Goal: Information Seeking & Learning: Find specific fact

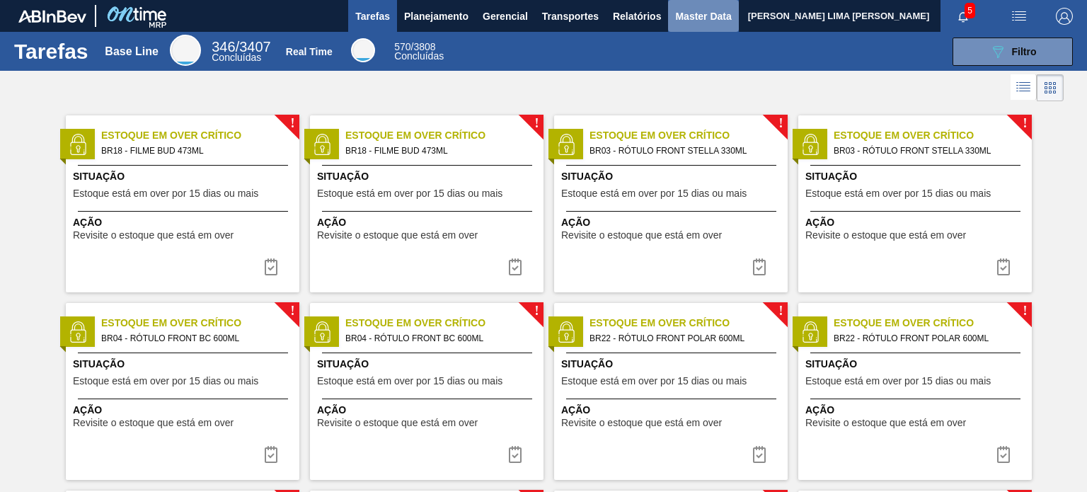
click at [674, 19] on button "Master Data" at bounding box center [703, 16] width 70 height 32
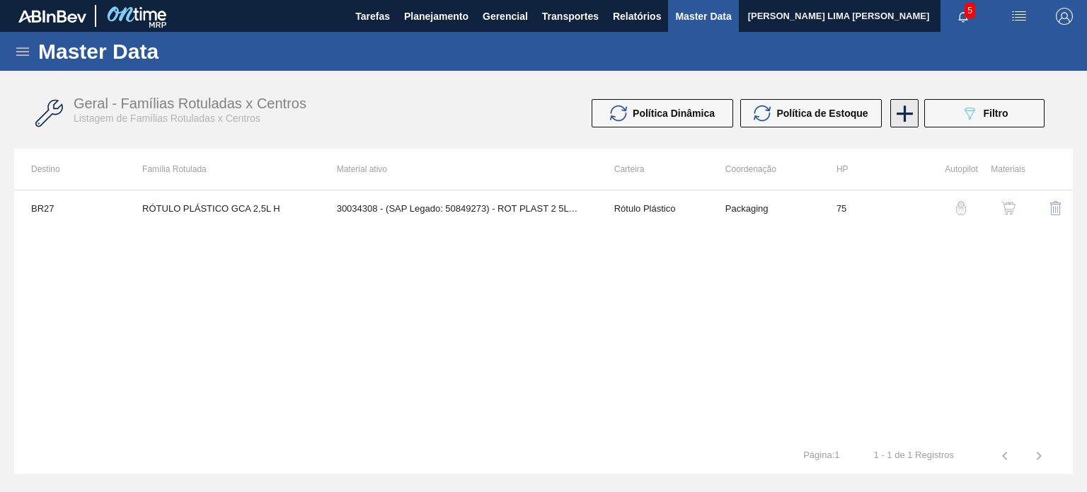
click at [906, 120] on icon at bounding box center [905, 114] width 28 height 28
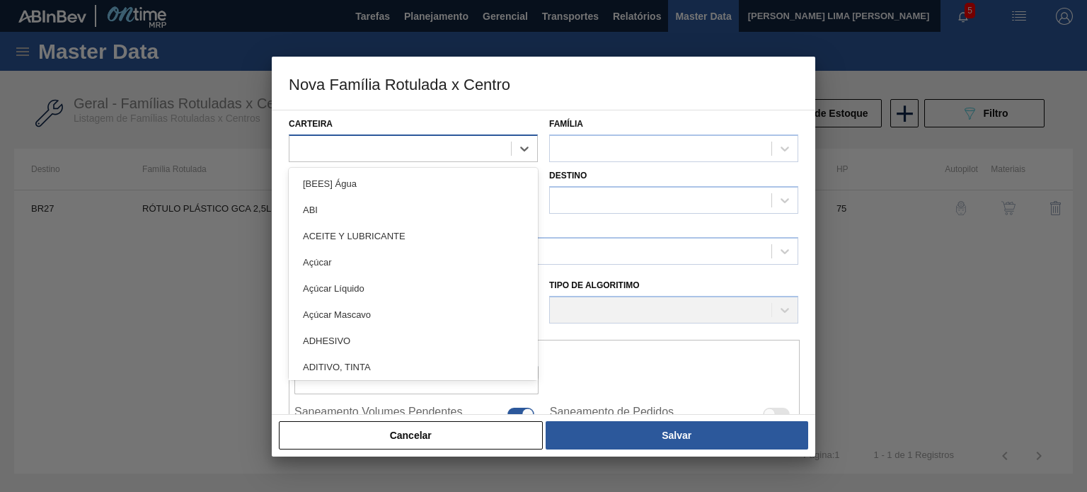
click at [436, 152] on div at bounding box center [400, 148] width 222 height 21
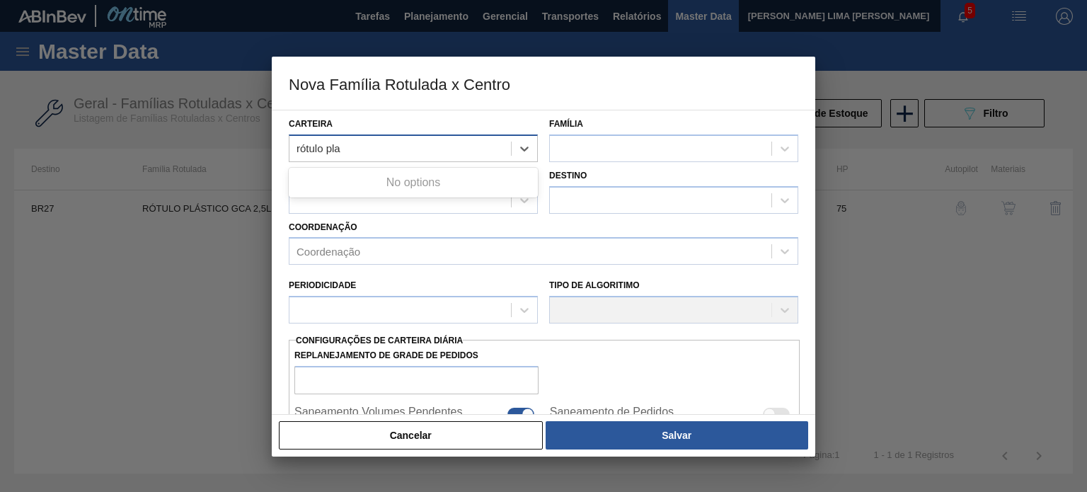
type input "rótulo pl"
type input "rót"
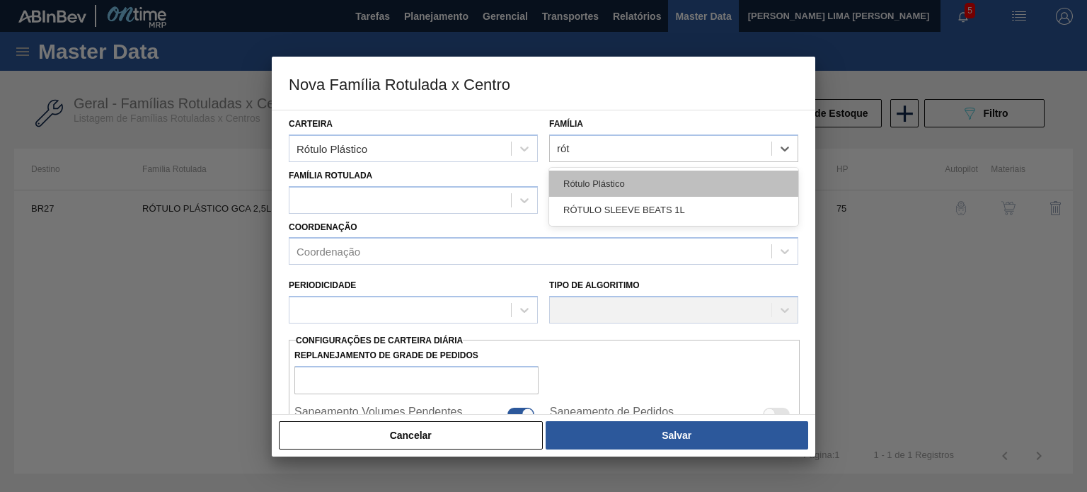
click at [569, 176] on div "Rótulo Plástico" at bounding box center [673, 184] width 249 height 26
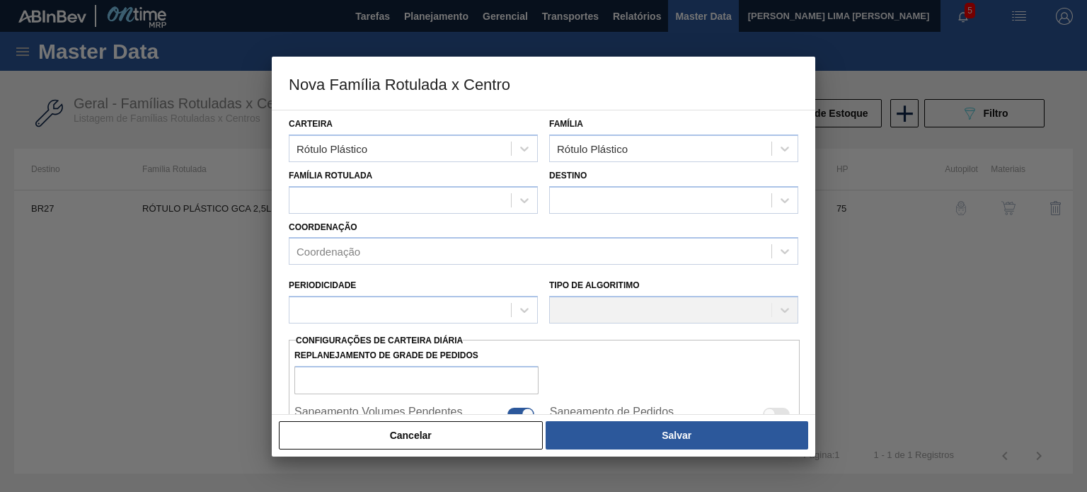
click at [397, 214] on div "Coordenação Coordenação" at bounding box center [543, 240] width 521 height 52
click at [415, 192] on div at bounding box center [400, 200] width 222 height 21
click at [484, 154] on div "Rótulo Plástico" at bounding box center [400, 148] width 222 height 21
click at [498, 147] on div "Rótulo Plástico" at bounding box center [400, 148] width 222 height 21
click at [499, 173] on div "Família Rotulada" at bounding box center [413, 190] width 249 height 48
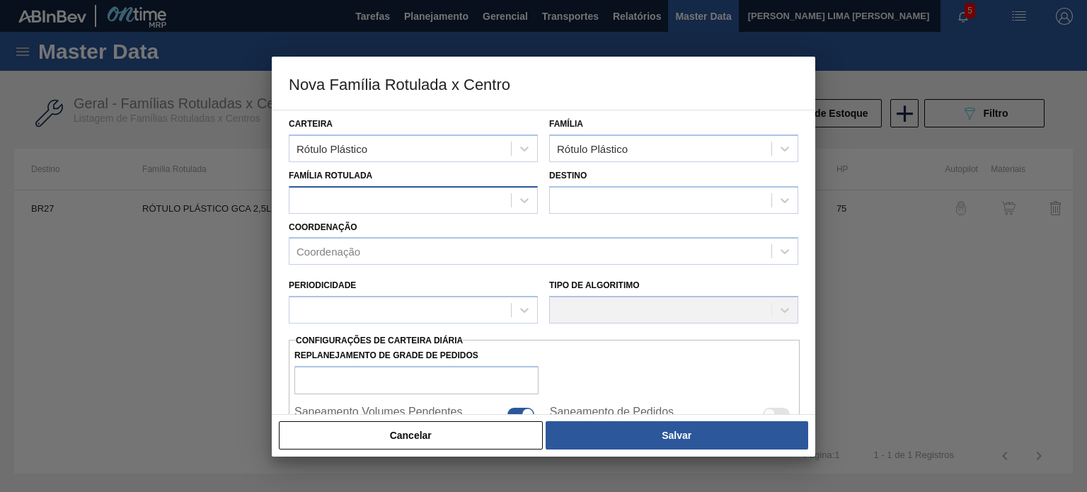
click at [482, 202] on div at bounding box center [400, 200] width 222 height 21
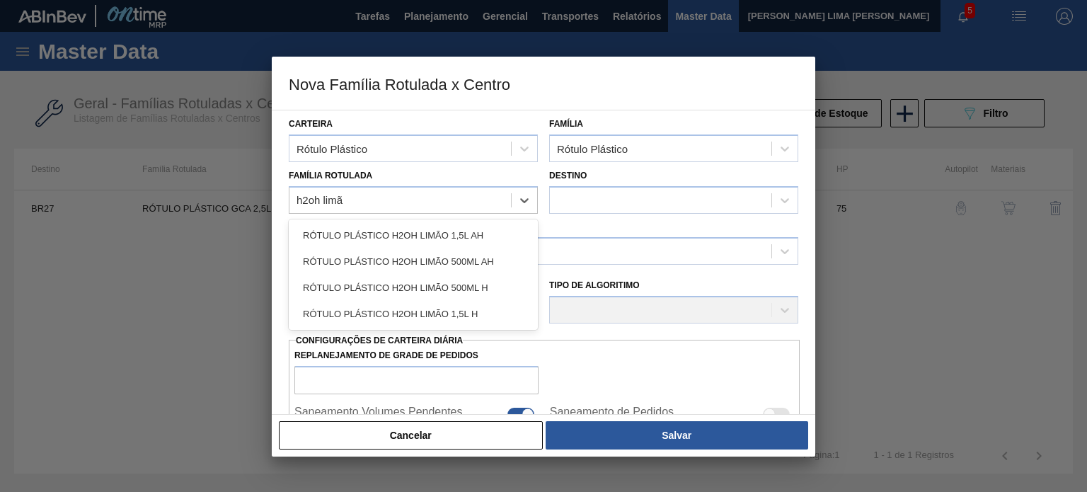
type Rotulada "h2oh limão"
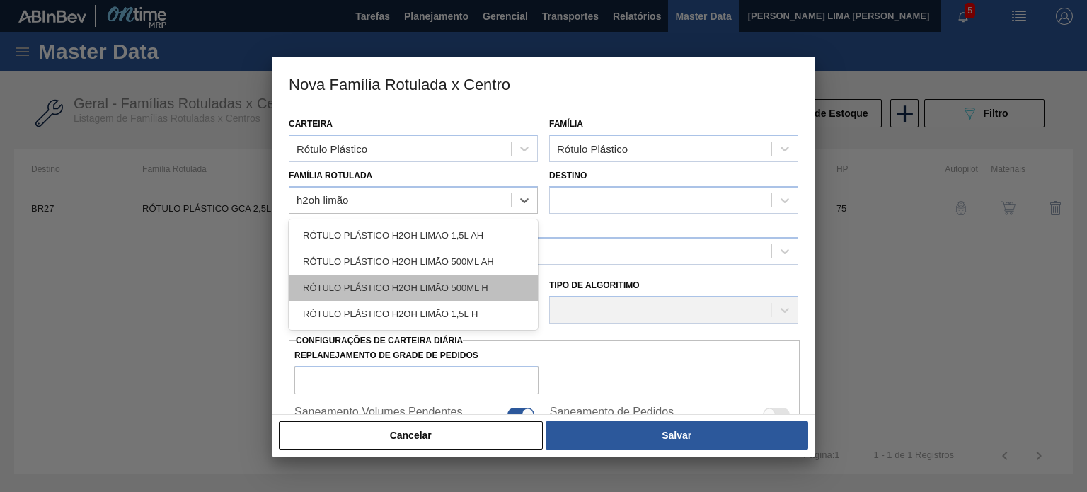
click at [476, 282] on div "RÓTULO PLÁSTICO H2OH LIMÃO 500ML H" at bounding box center [413, 288] width 249 height 26
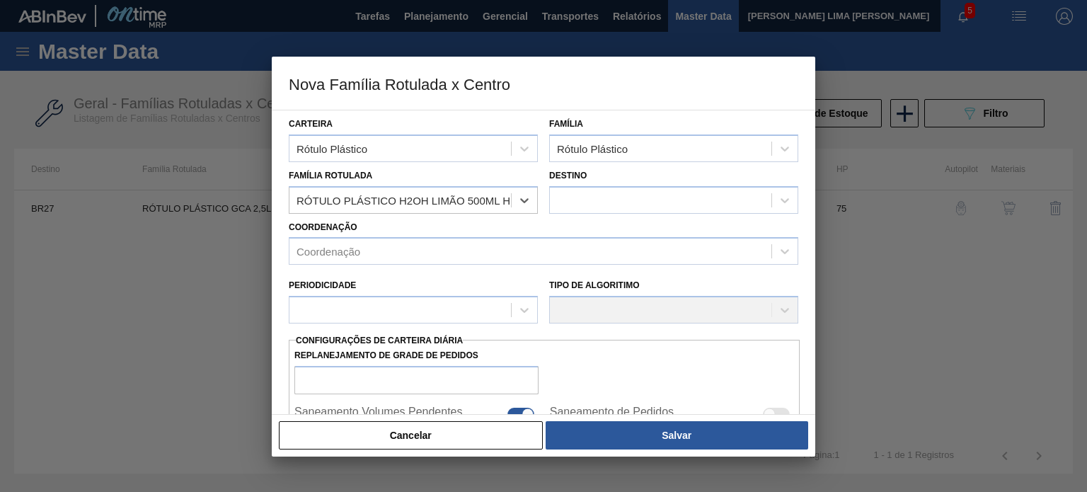
checkbox input "false"
click at [578, 192] on div at bounding box center [661, 200] width 222 height 21
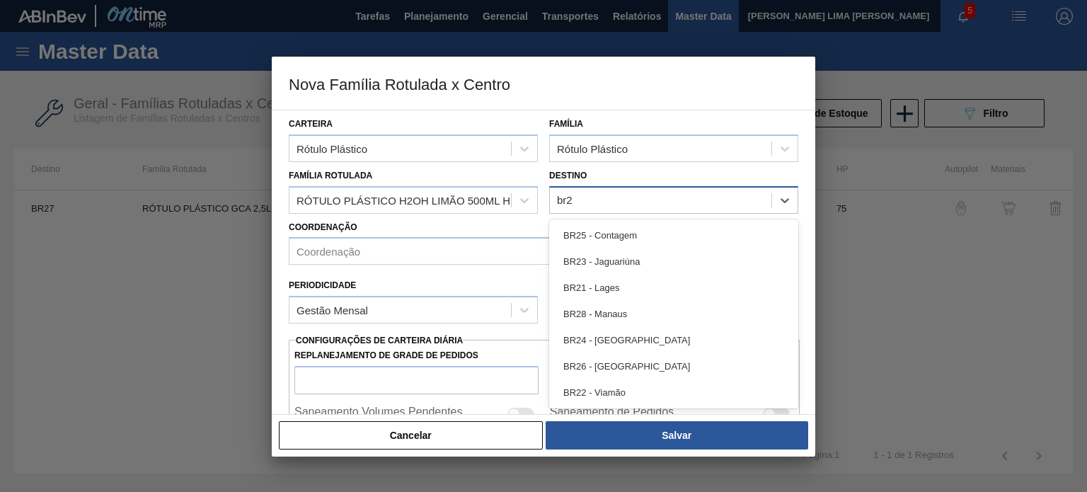
type input "br23"
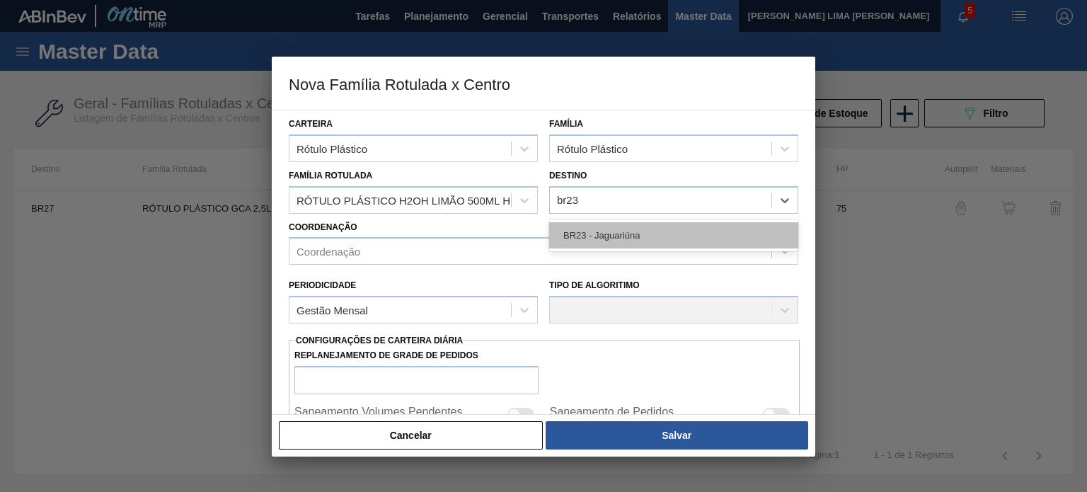
click at [595, 226] on div "BR23 - Jaguariúna" at bounding box center [673, 235] width 249 height 26
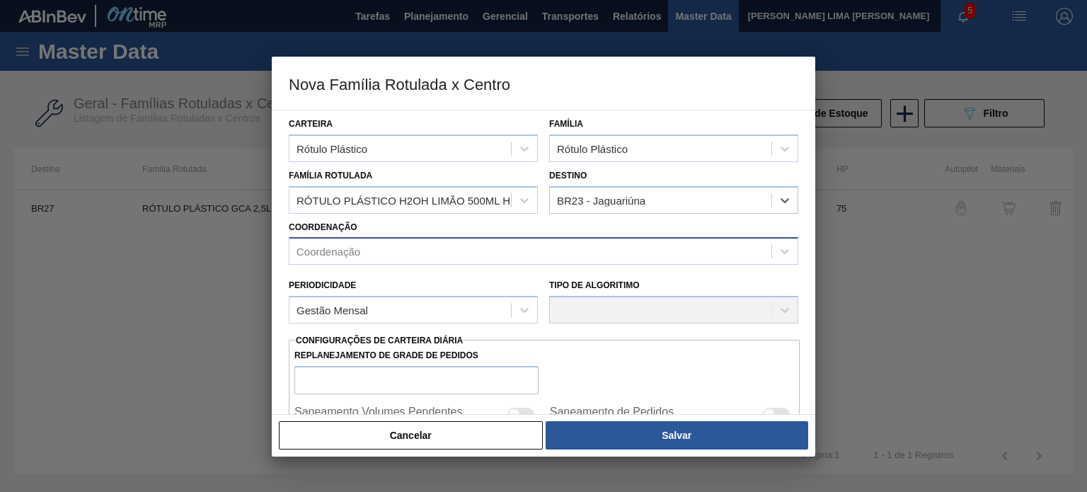
click at [484, 254] on div "Coordenação" at bounding box center [530, 251] width 482 height 21
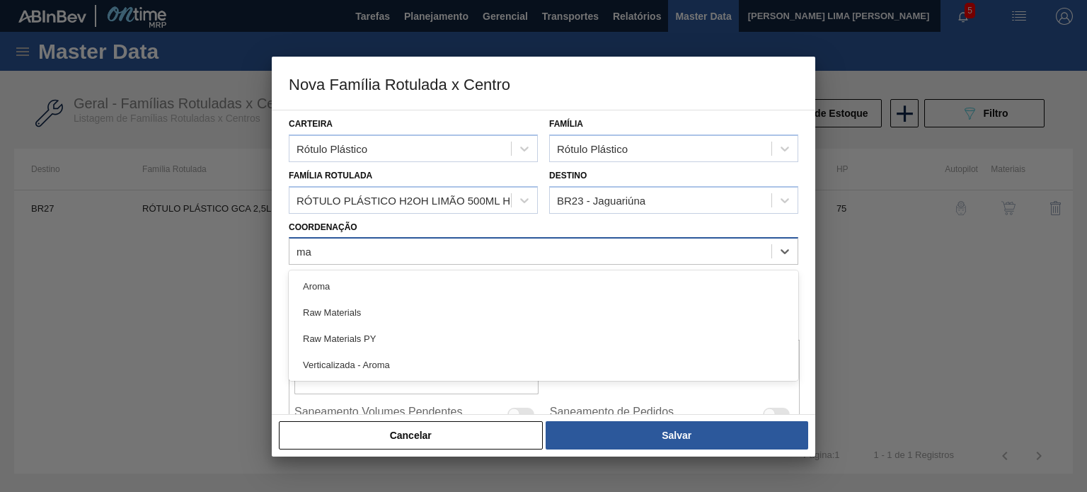
type input "m"
type input "pack"
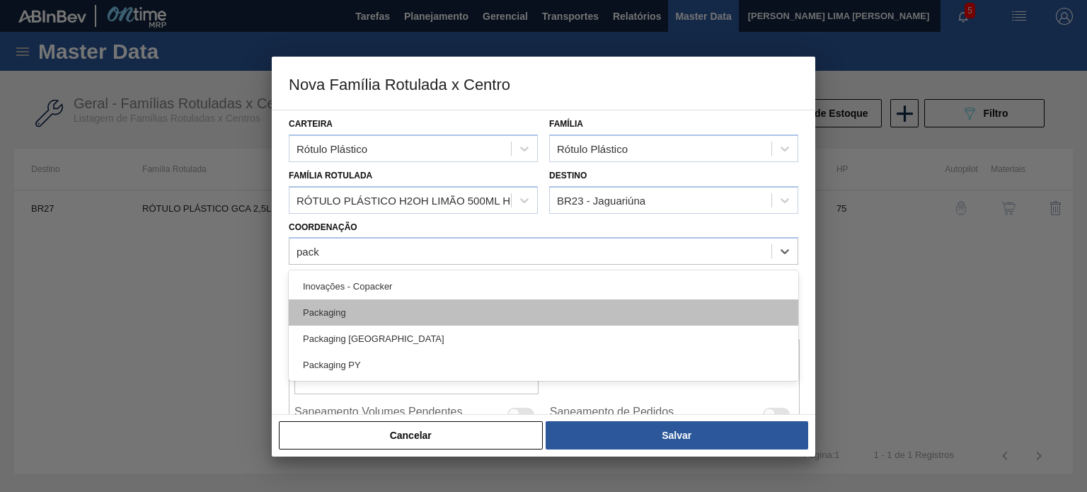
click at [419, 306] on div "Packaging" at bounding box center [544, 312] width 510 height 26
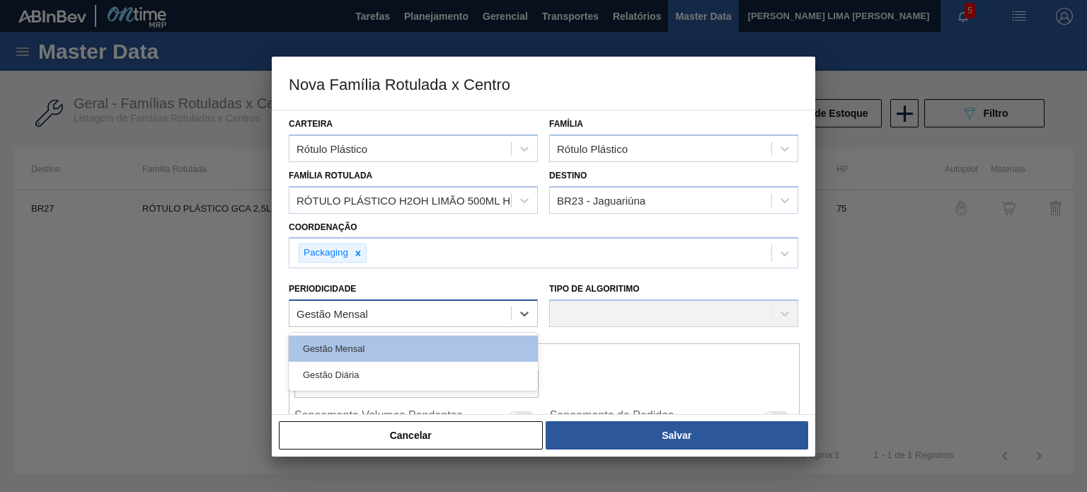
click at [400, 314] on div "Gestão Mensal" at bounding box center [400, 314] width 222 height 21
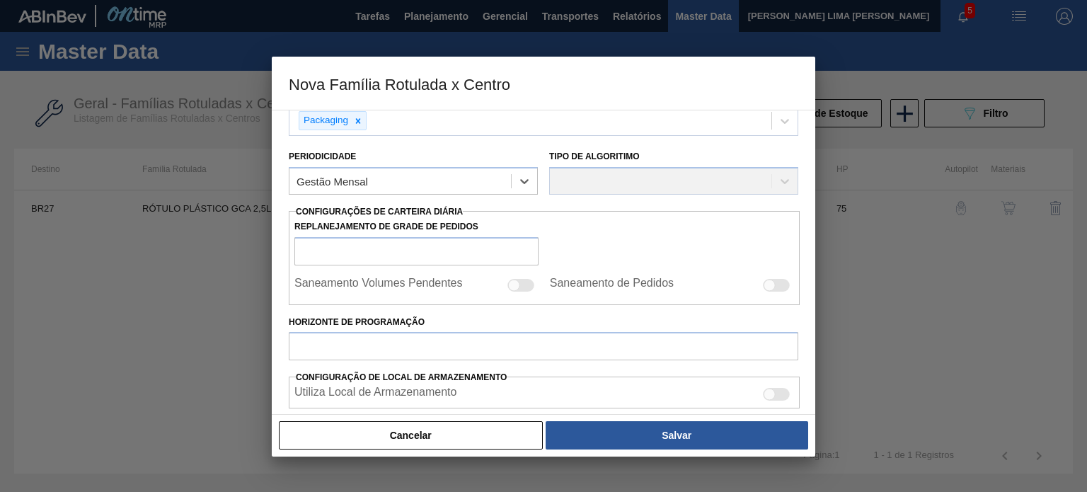
scroll to position [142, 0]
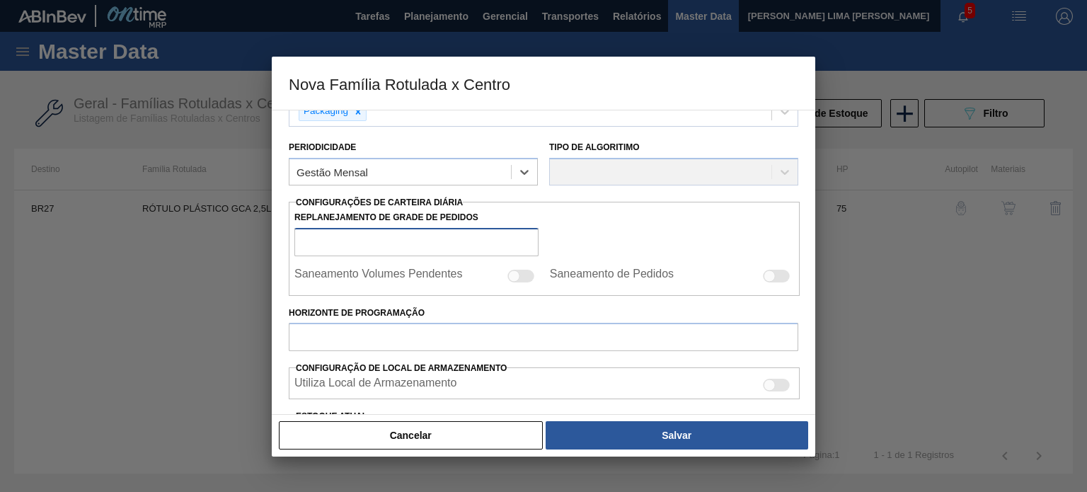
click at [399, 234] on input "Replanejamento de Grade de Pedidos" at bounding box center [416, 242] width 244 height 28
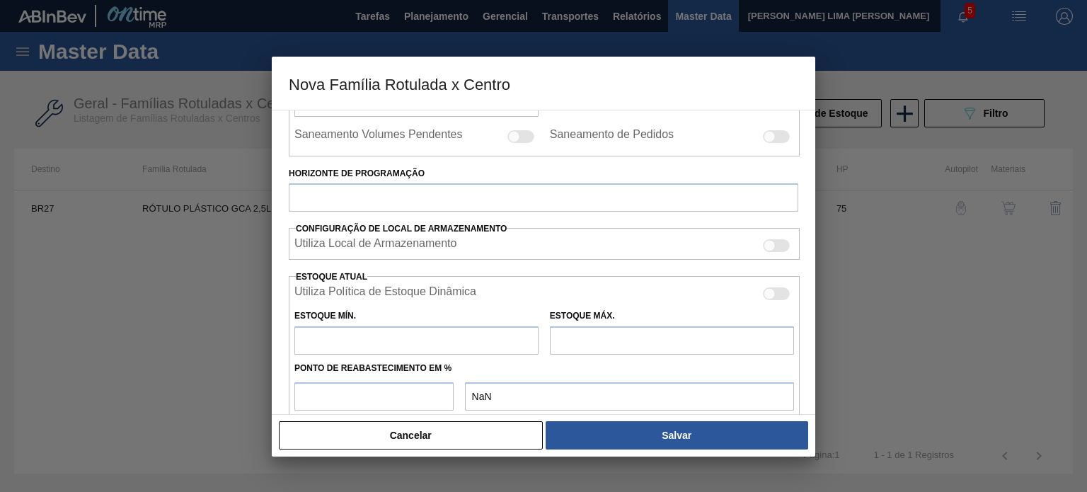
scroll to position [283, 0]
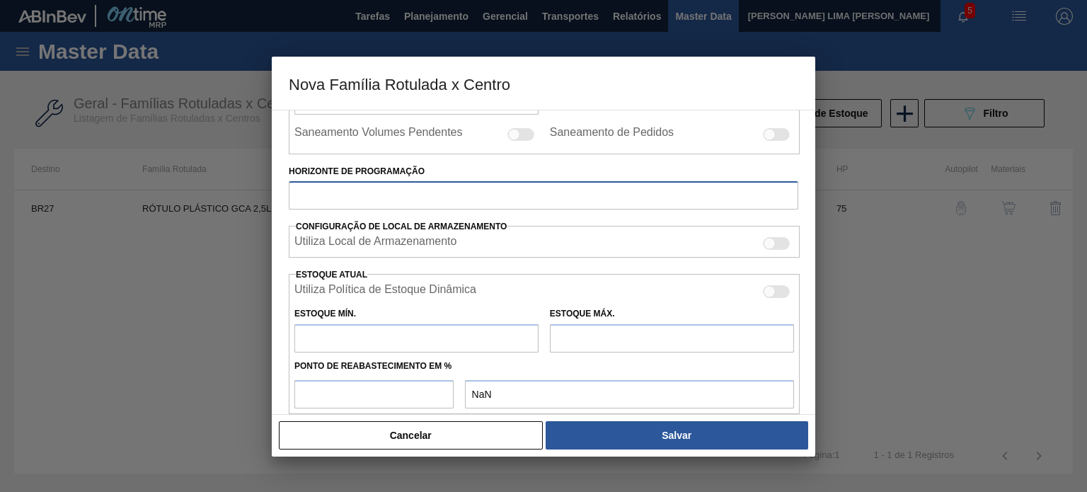
click at [467, 203] on input "Horizonte de Programação" at bounding box center [544, 195] width 510 height 28
type input "75"
click at [498, 257] on div "Carteira Rótulo Plástico Família Rótulo Plástico Família Rotulada RÓTULO PLÁSTI…" at bounding box center [544, 205] width 510 height 756
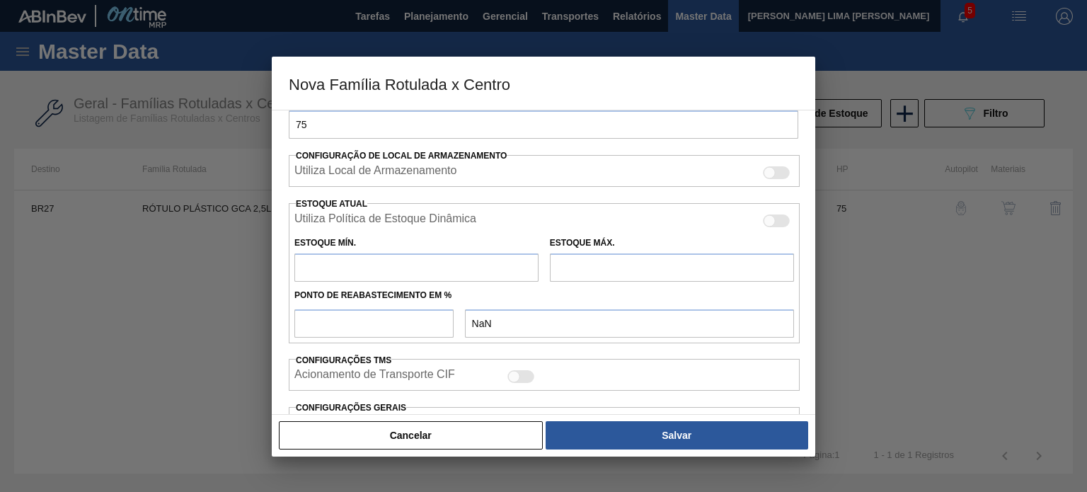
click at [452, 258] on input "text" at bounding box center [416, 267] width 244 height 28
type input "0"
type input "0,000"
type input "0"
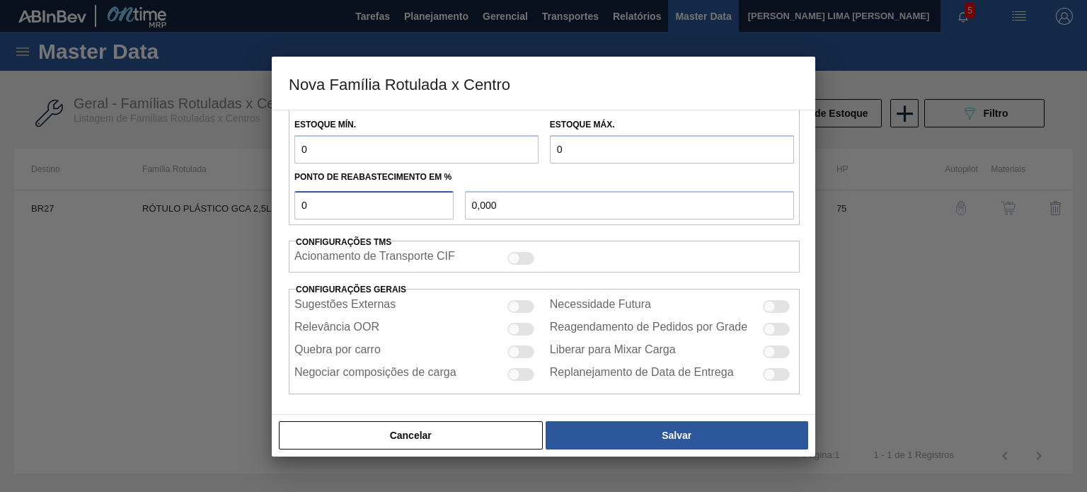
scroll to position [473, 0]
type input "0"
click at [529, 251] on div at bounding box center [520, 257] width 27 height 13
checkbox input "true"
click at [518, 326] on div at bounding box center [514, 329] width 12 height 12
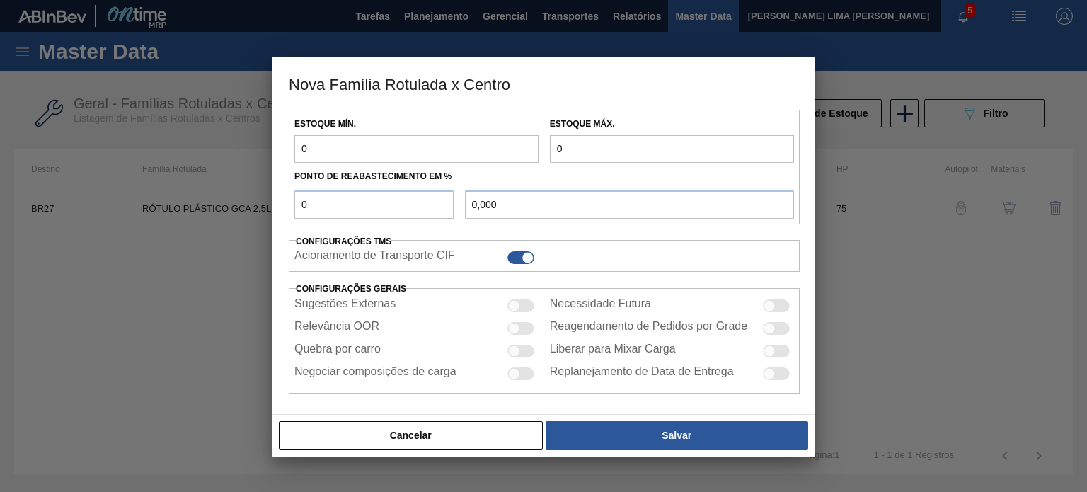
checkbox input "true"
click at [784, 302] on div at bounding box center [776, 305] width 27 height 13
checkbox input "true"
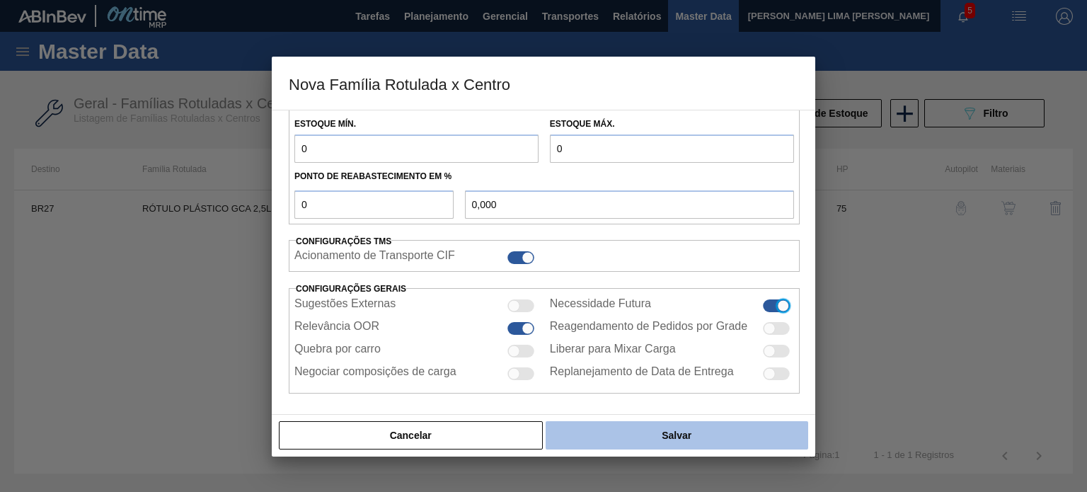
click at [665, 444] on button "Salvar" at bounding box center [677, 435] width 263 height 28
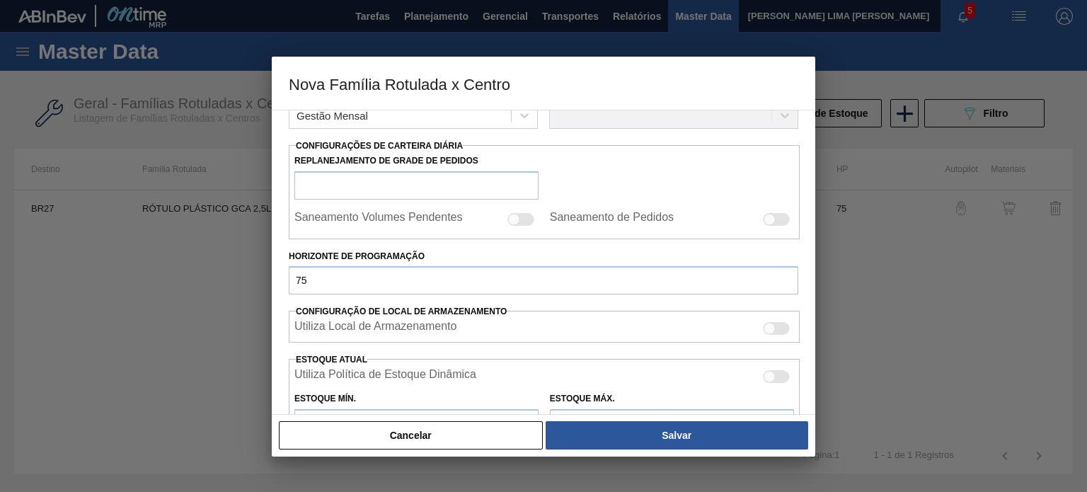
scroll to position [190, 0]
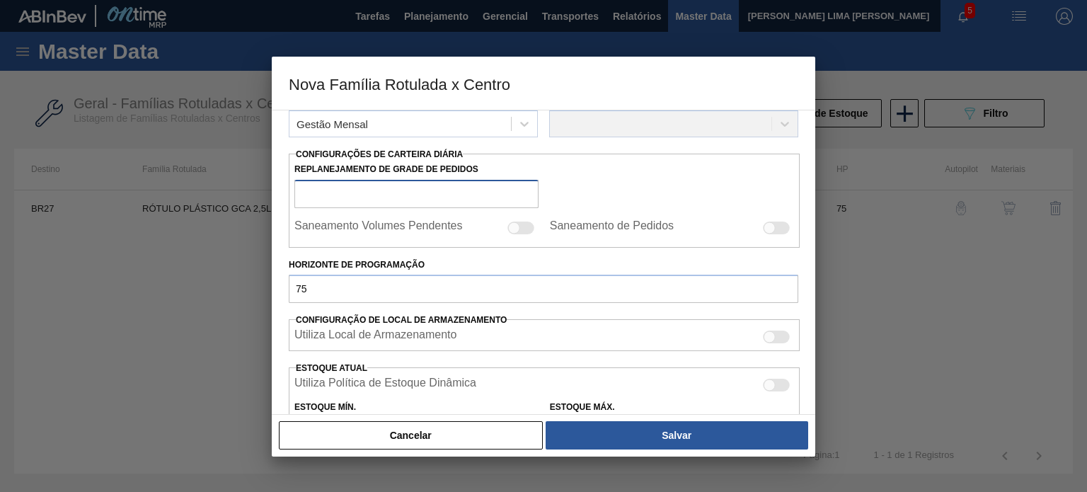
click at [465, 196] on input "Replanejamento de Grade de Pedidos" at bounding box center [416, 194] width 244 height 28
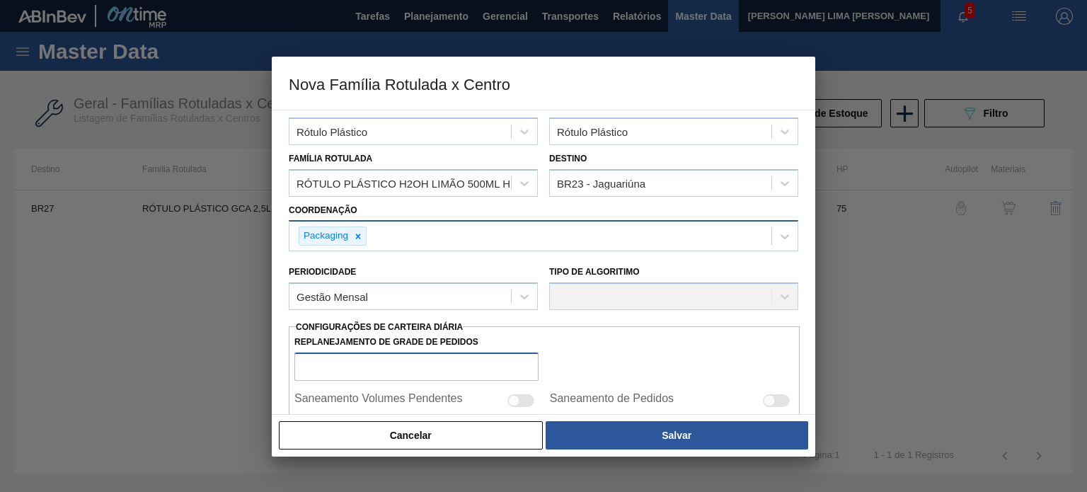
scroll to position [0, 0]
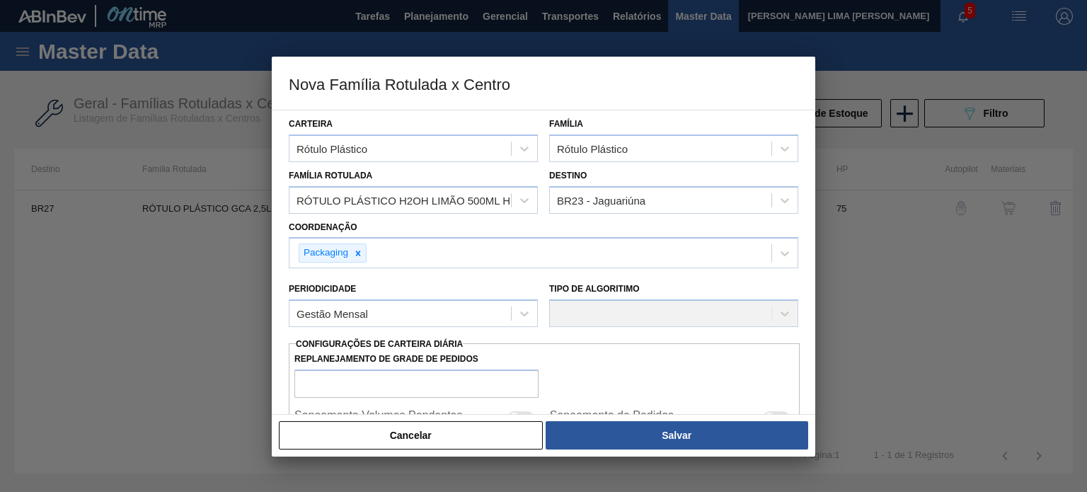
click at [725, 318] on div "Tipo de Algoritimo" at bounding box center [673, 303] width 249 height 48
click at [721, 314] on div "Tipo de Algoritimo" at bounding box center [673, 303] width 249 height 48
click at [722, 314] on div "Tipo de Algoritimo" at bounding box center [673, 303] width 249 height 48
click at [781, 316] on div "Tipo de Algoritimo" at bounding box center [673, 303] width 249 height 48
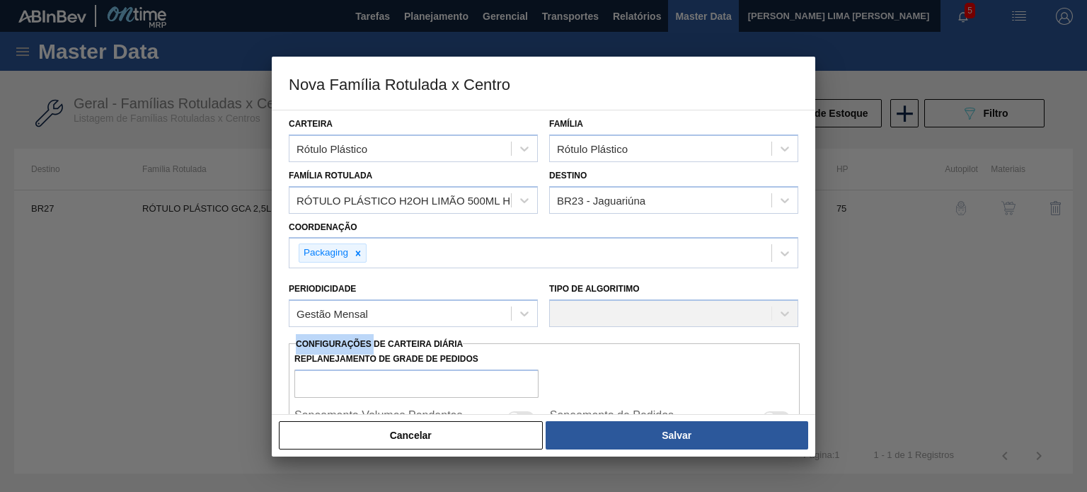
click at [781, 316] on div "Tipo de Algoritimo" at bounding box center [673, 303] width 249 height 48
click at [605, 305] on div "Tipo de Algoritimo" at bounding box center [673, 303] width 249 height 48
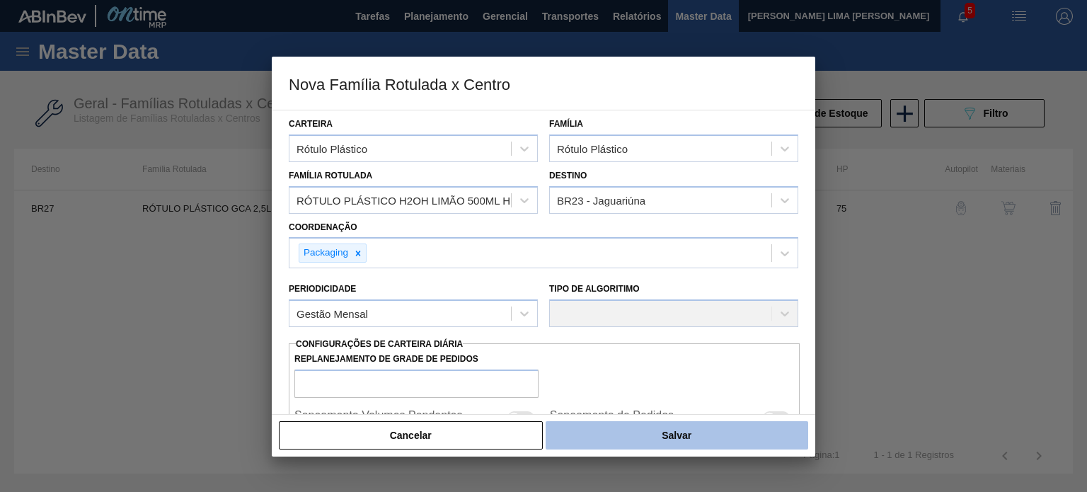
click at [632, 449] on button "Salvar" at bounding box center [677, 435] width 263 height 28
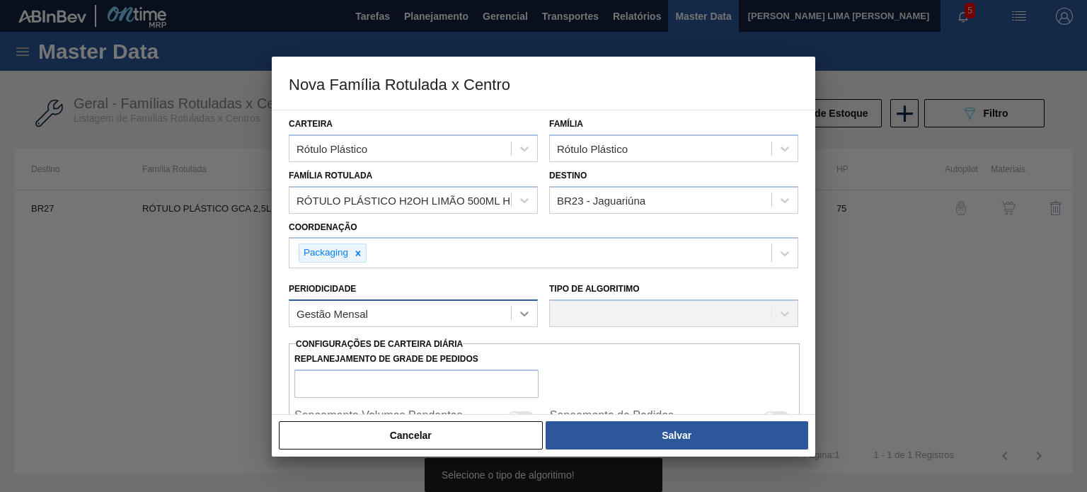
click at [519, 306] on icon at bounding box center [524, 313] width 14 height 14
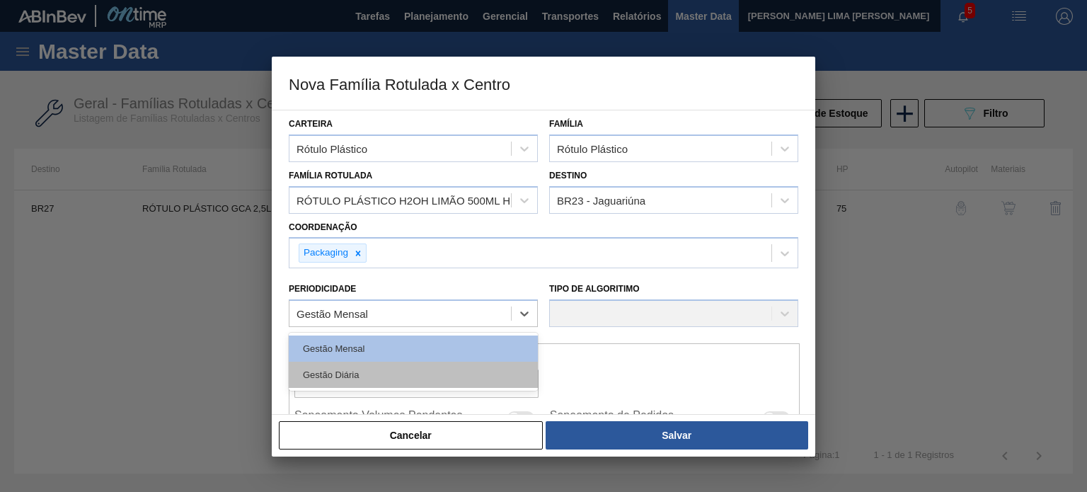
click at [477, 362] on div "Gestão Diária" at bounding box center [413, 375] width 249 height 26
checkbox input "true"
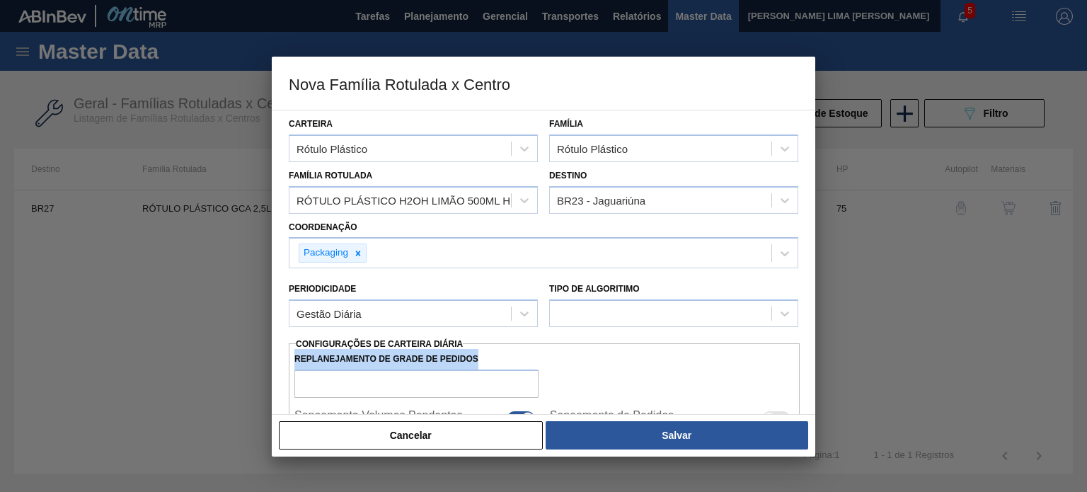
click at [477, 361] on label "Replanejamento de Grade de Pedidos" at bounding box center [416, 359] width 244 height 21
click at [477, 369] on input "Replanejamento de Grade de Pedidos" at bounding box center [416, 383] width 244 height 28
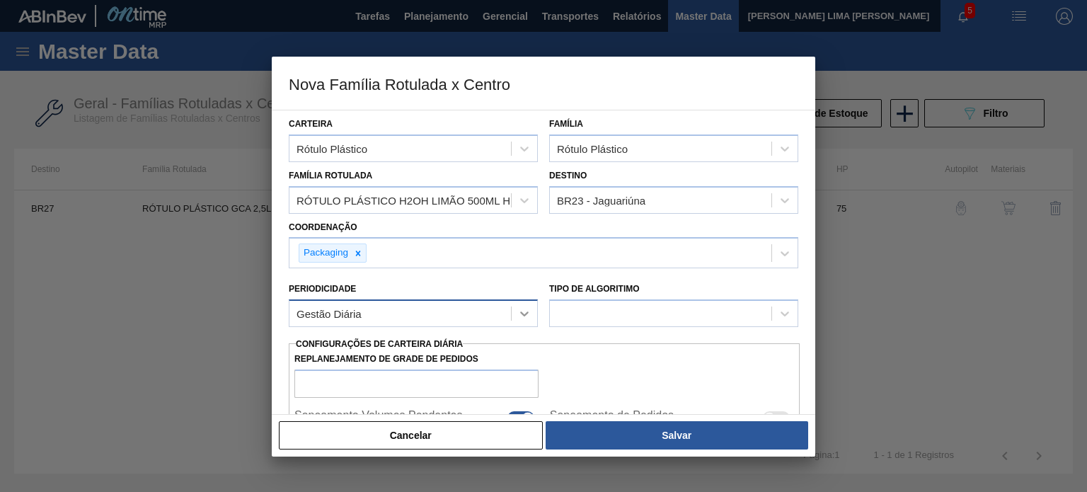
click at [536, 318] on div at bounding box center [524, 313] width 25 height 25
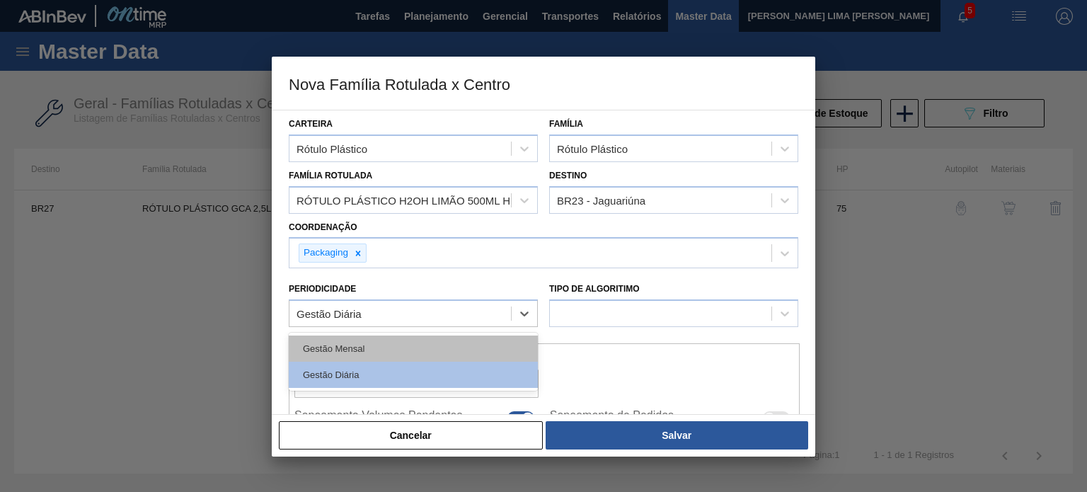
click at [486, 335] on div "Gestão Mensal" at bounding box center [413, 348] width 249 height 26
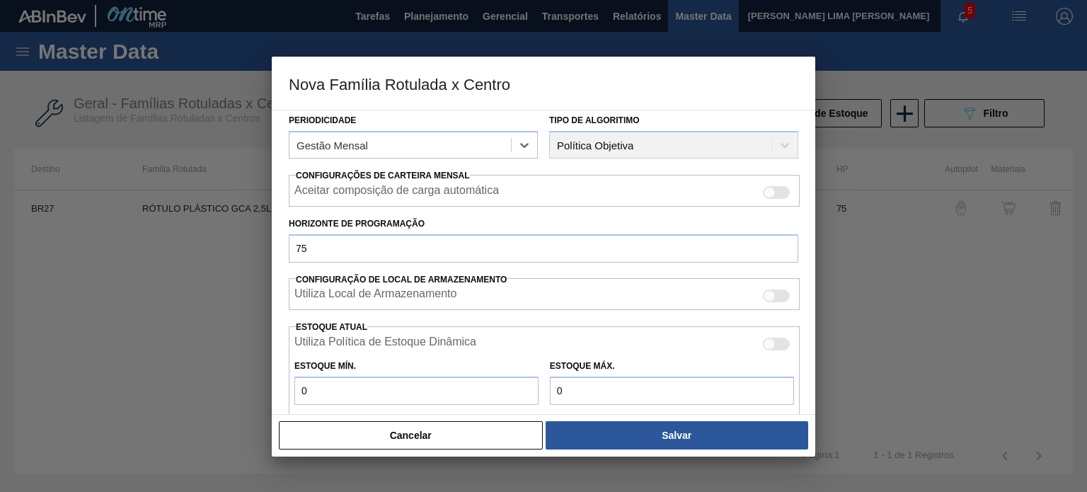
scroll to position [57, 0]
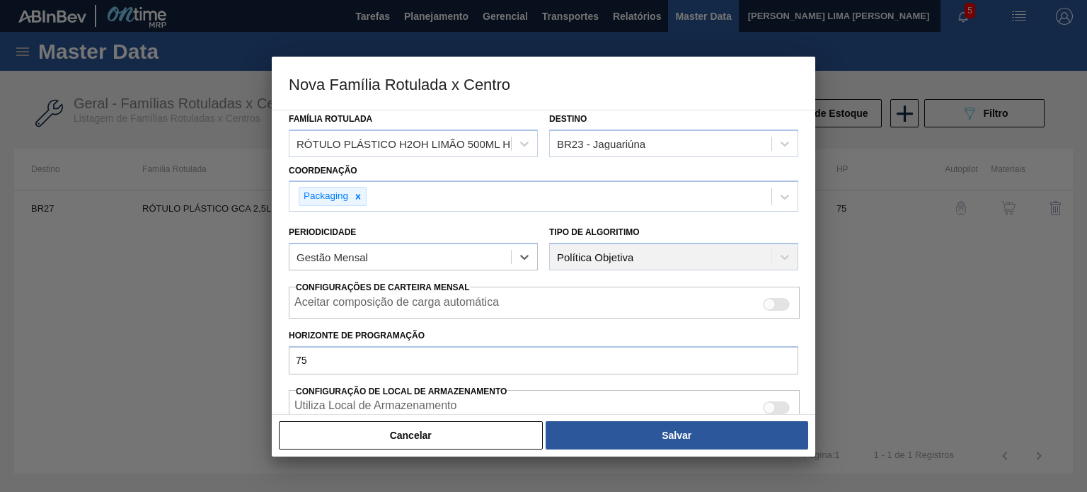
click at [773, 305] on div at bounding box center [776, 304] width 27 height 13
checkbox input "true"
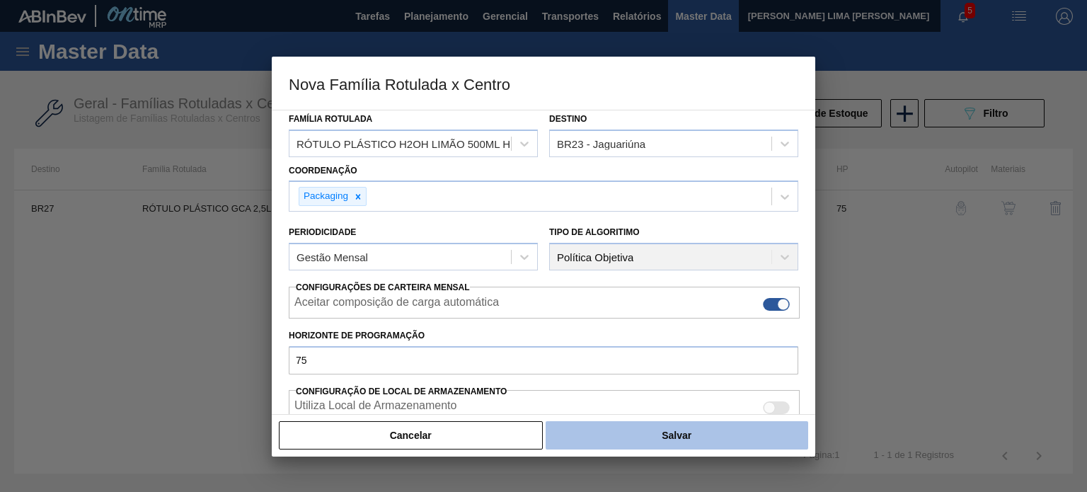
click at [699, 444] on button "Salvar" at bounding box center [677, 435] width 263 height 28
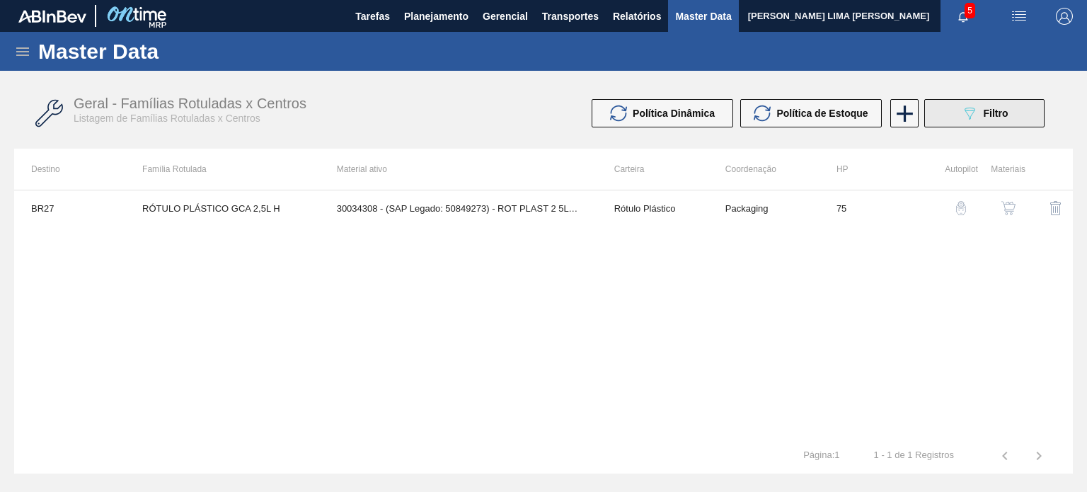
click at [947, 101] on button "089F7B8B-B2A5-4AFE-B5C0-19BA573D28AC Filtro" at bounding box center [984, 113] width 120 height 28
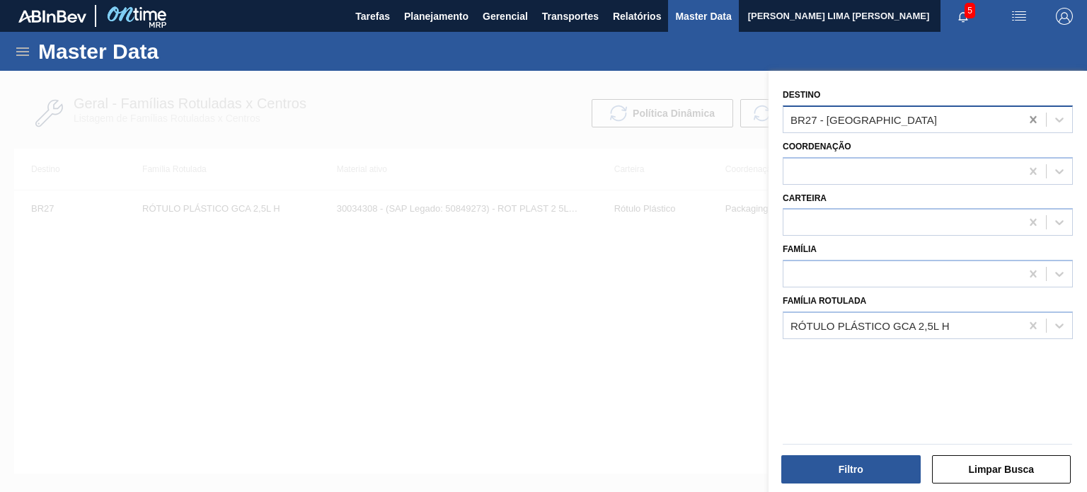
click at [1026, 123] on icon at bounding box center [1033, 120] width 14 height 14
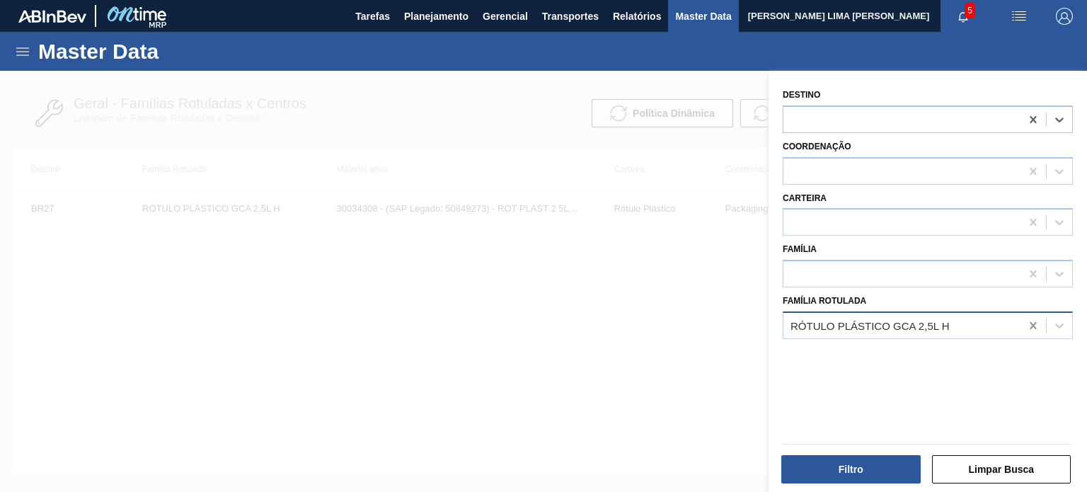
click at [1026, 321] on icon at bounding box center [1033, 325] width 14 height 14
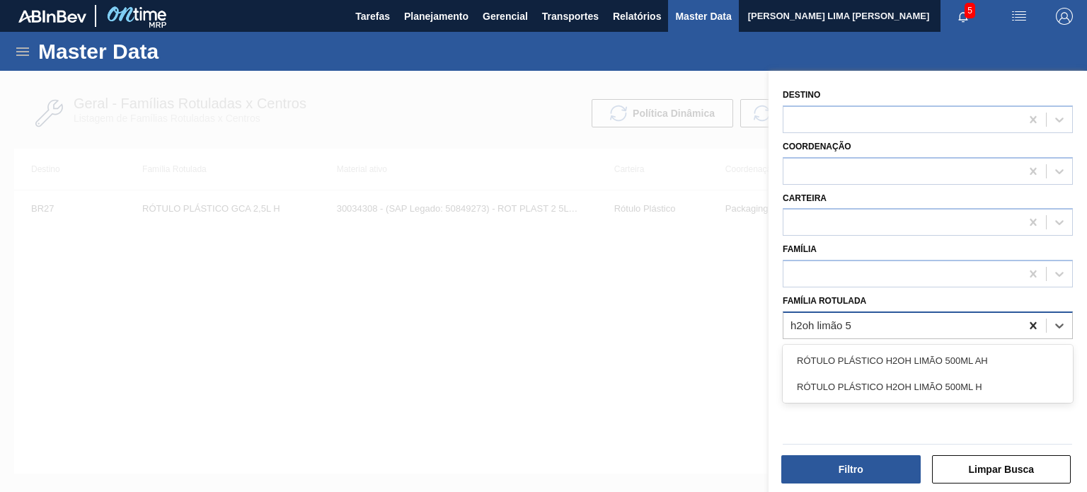
type Rotulada "h2oh limão 50"
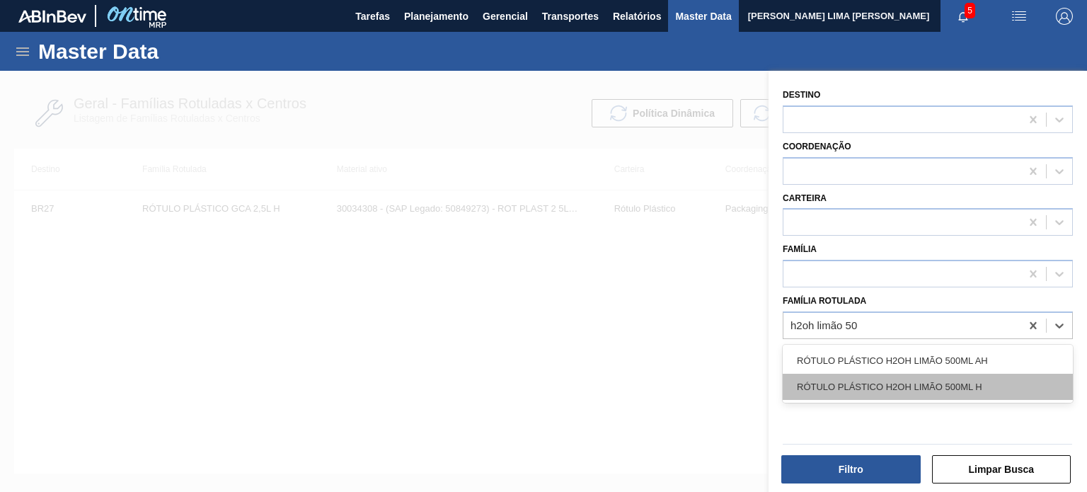
click at [836, 384] on div "RÓTULO PLÁSTICO H2OH LIMÃO 500ML H" at bounding box center [928, 387] width 290 height 26
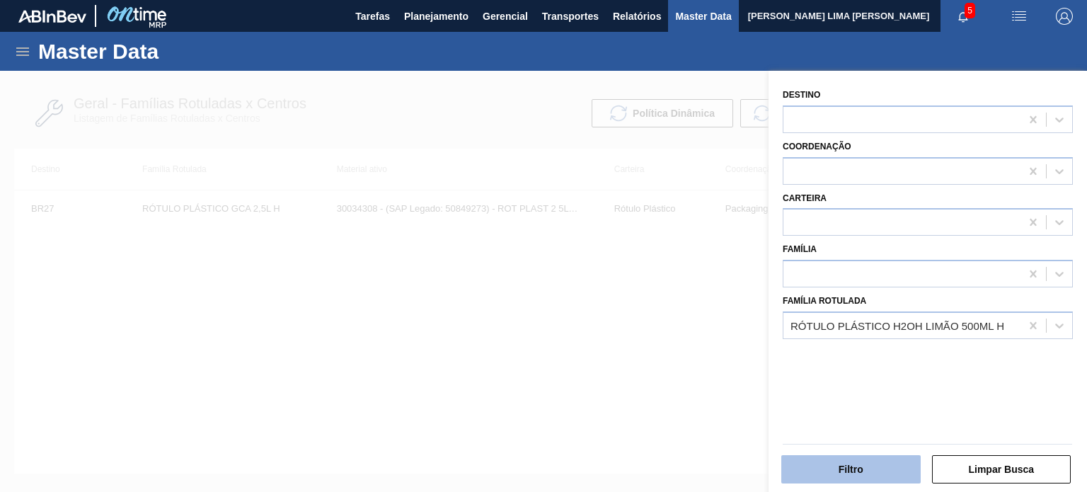
click at [857, 481] on button "Filtro" at bounding box center [850, 469] width 139 height 28
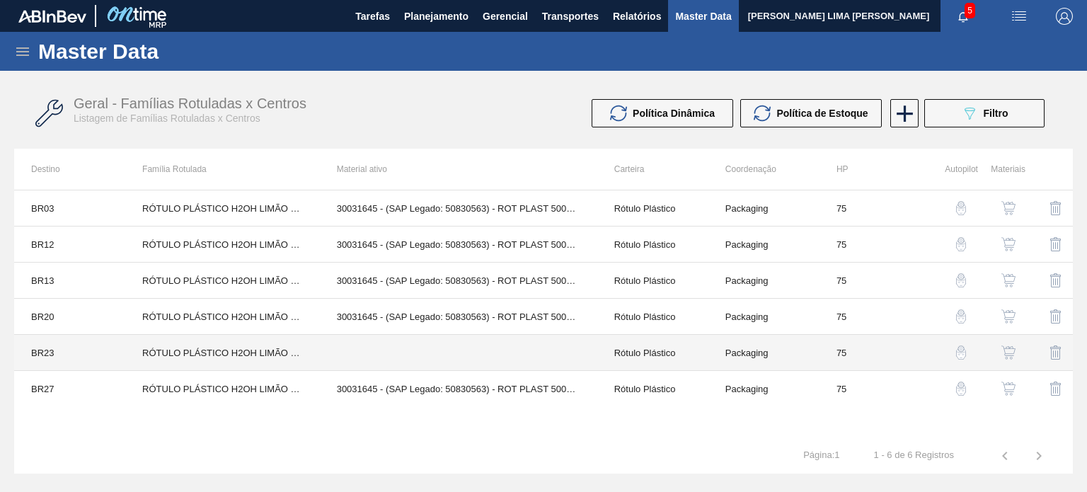
click at [459, 353] on td at bounding box center [458, 353] width 277 height 36
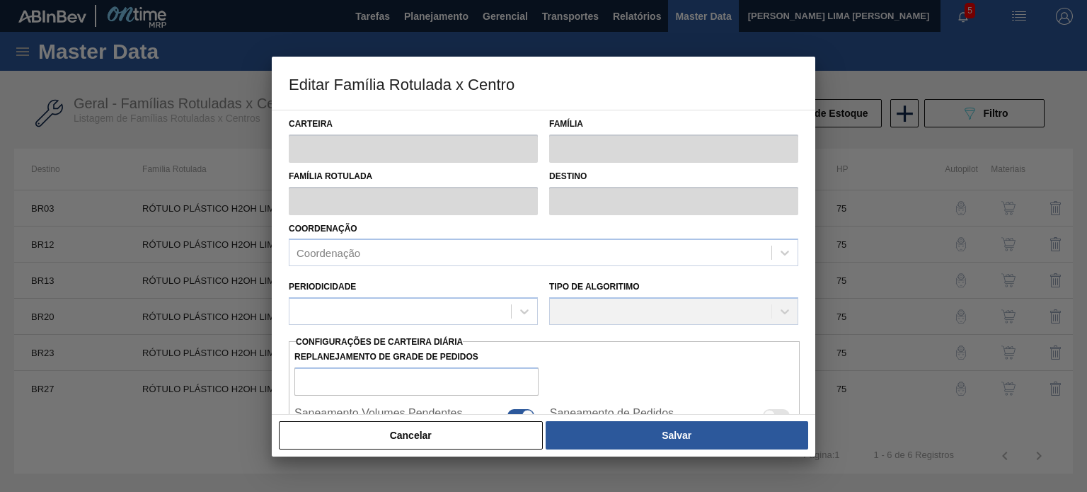
type input "Rótulo Plástico"
type input "RÓTULO PLÁSTICO H2OH LIMÃO 500ML H"
type input "BR23 - Jaguariúna"
type input "75"
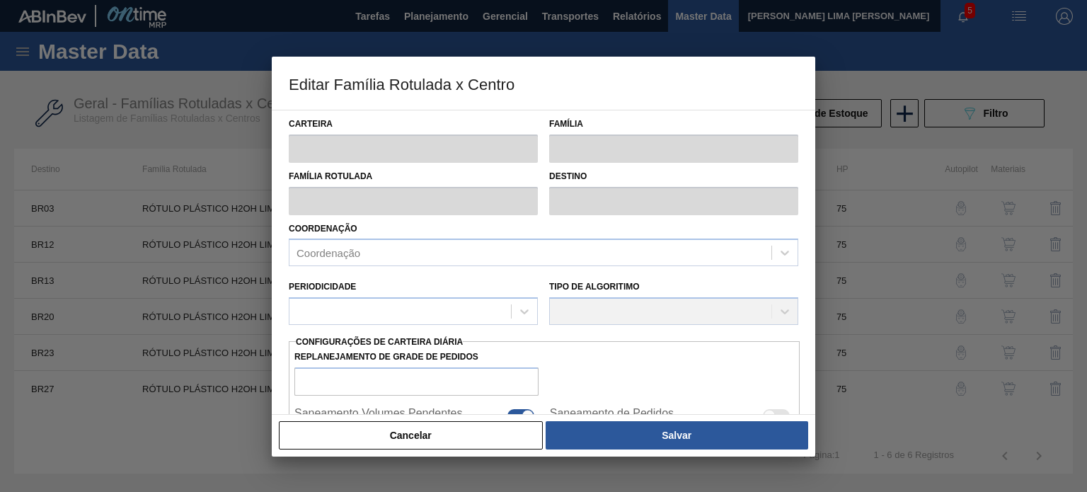
type input "0"
type input "100"
type input "0,000"
checkbox input "true"
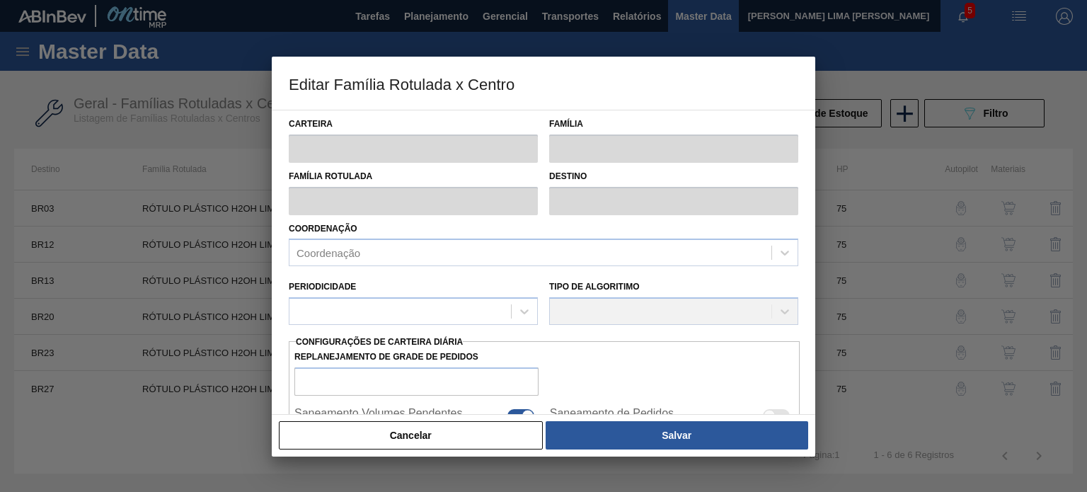
checkbox input "true"
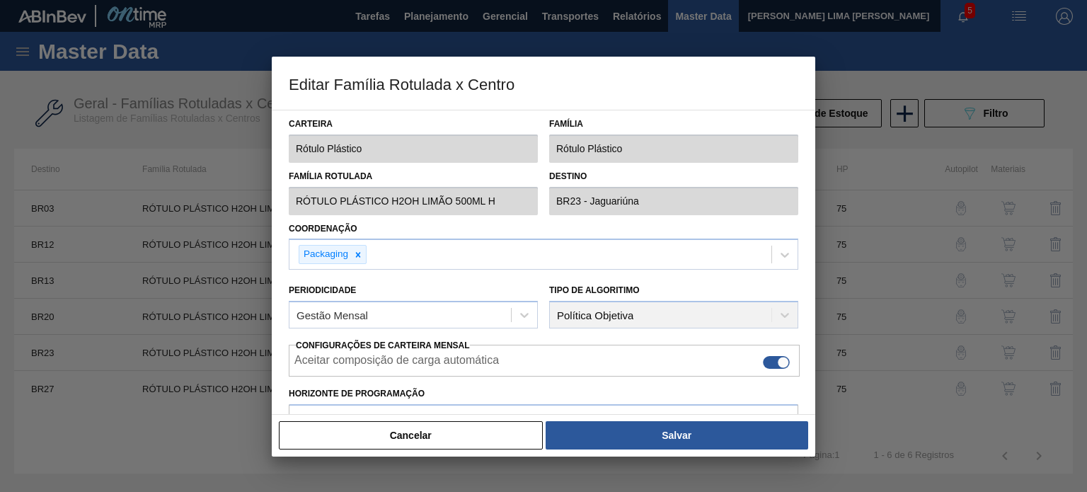
click at [494, 449] on div "Cancelar Salvar" at bounding box center [543, 435] width 532 height 31
click at [501, 438] on button "Cancelar" at bounding box center [411, 435] width 264 height 28
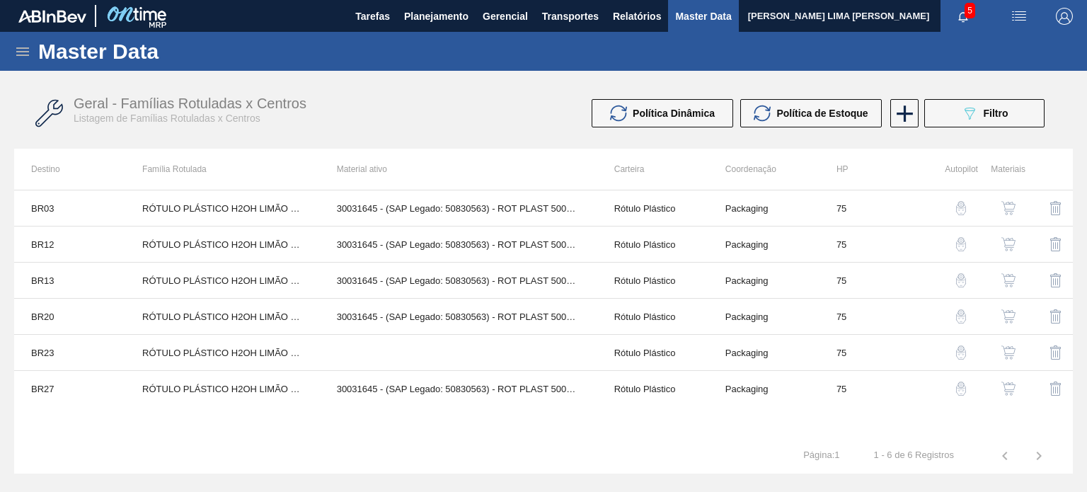
click at [1006, 356] on img "button" at bounding box center [1008, 352] width 14 height 14
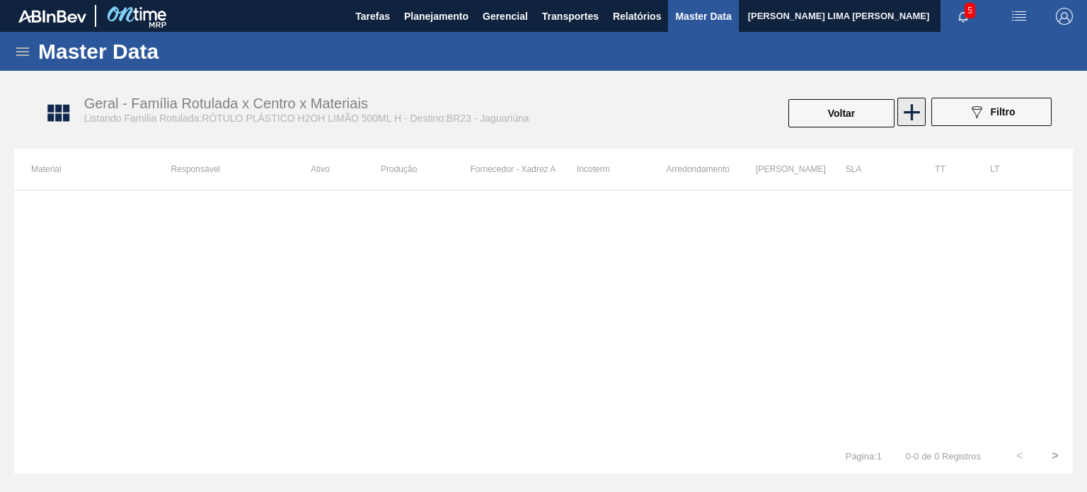
click at [916, 110] on icon at bounding box center [912, 112] width 28 height 28
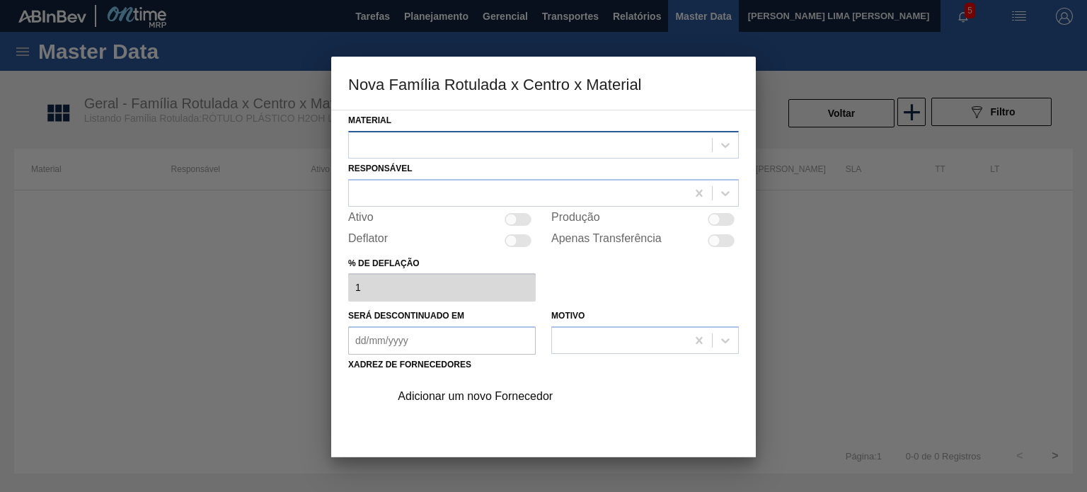
click at [540, 149] on div at bounding box center [530, 144] width 363 height 21
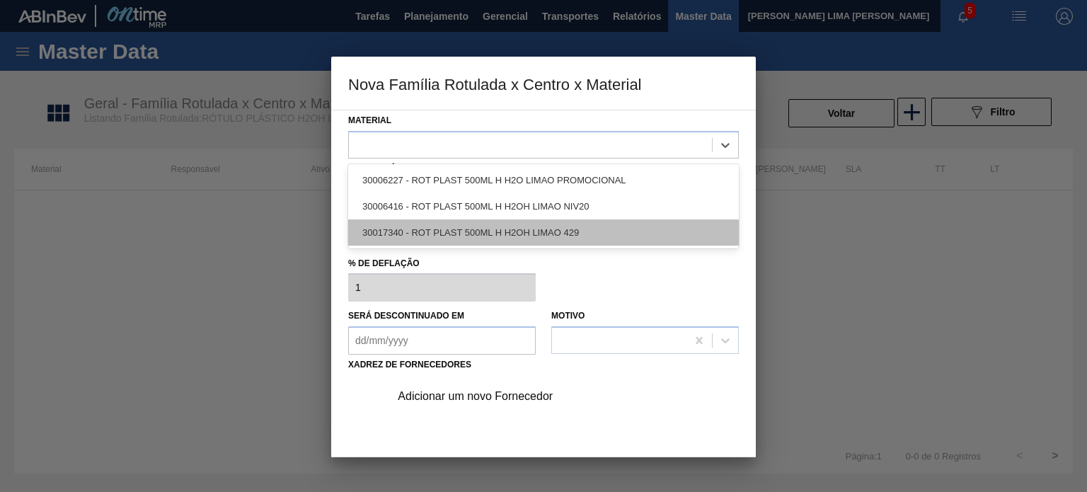
click at [513, 237] on div "30017340 - ROT PLAST 500ML H H2OH LIMAO 429" at bounding box center [543, 232] width 391 height 26
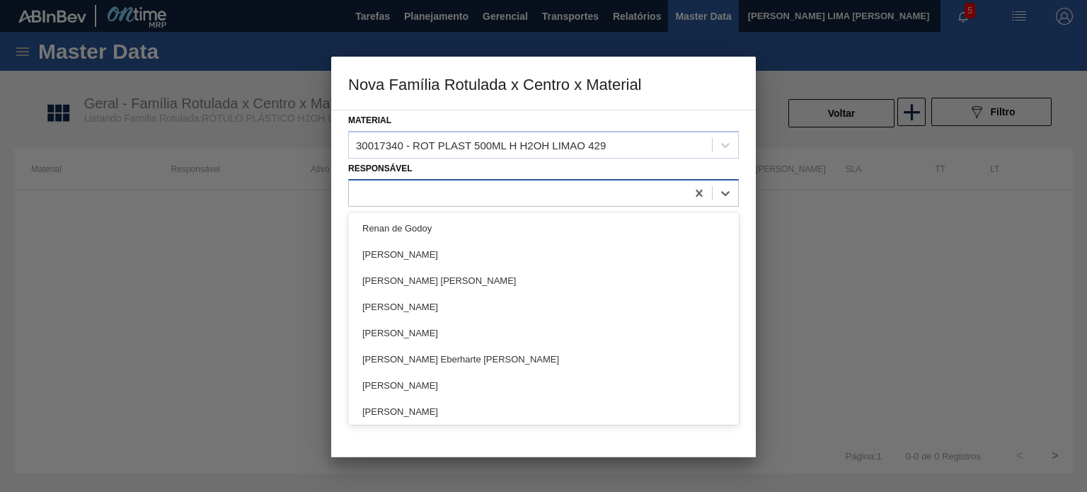
click at [419, 201] on div at bounding box center [518, 193] width 338 height 21
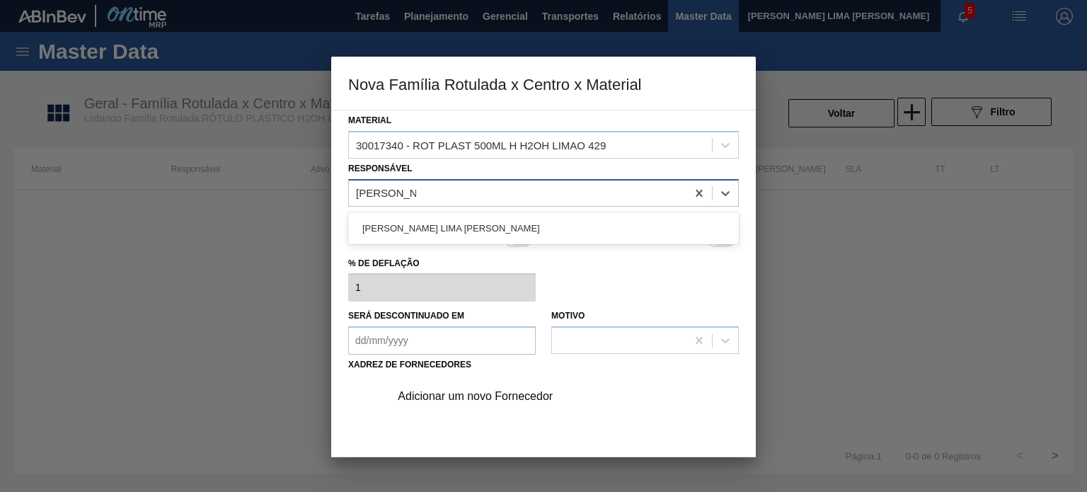
type input "matheus faria"
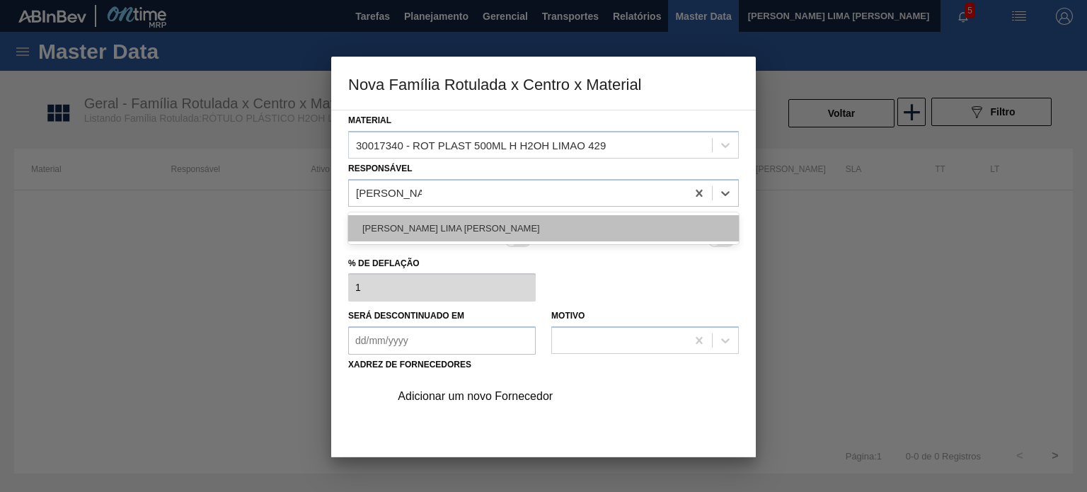
click at [443, 231] on div "[PERSON_NAME] LIMA [PERSON_NAME]" at bounding box center [543, 228] width 391 height 26
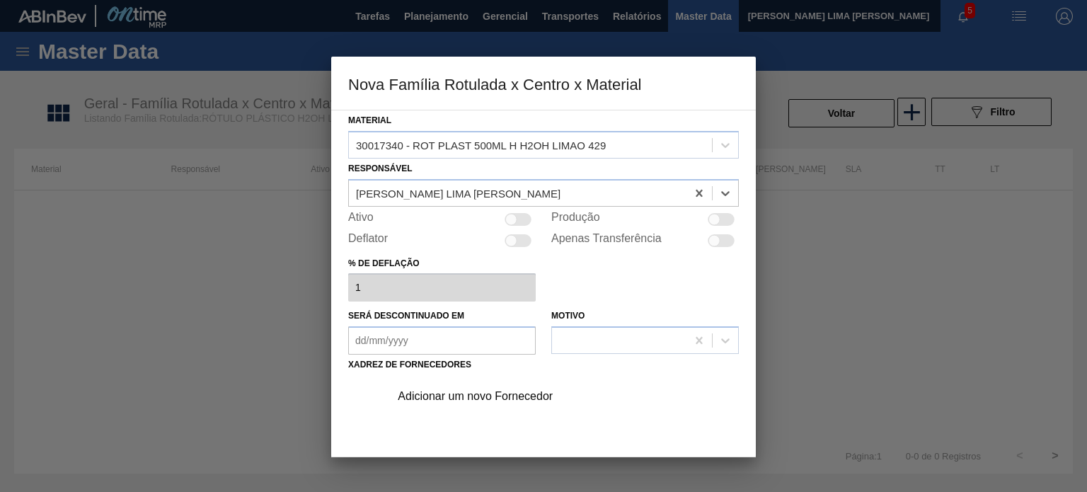
click at [710, 217] on div at bounding box center [714, 219] width 12 height 12
checkbox input "true"
click at [518, 217] on div at bounding box center [518, 219] width 27 height 13
checkbox input "true"
click at [505, 393] on div "Adicionar um novo Fornecedor" at bounding box center [536, 396] width 277 height 13
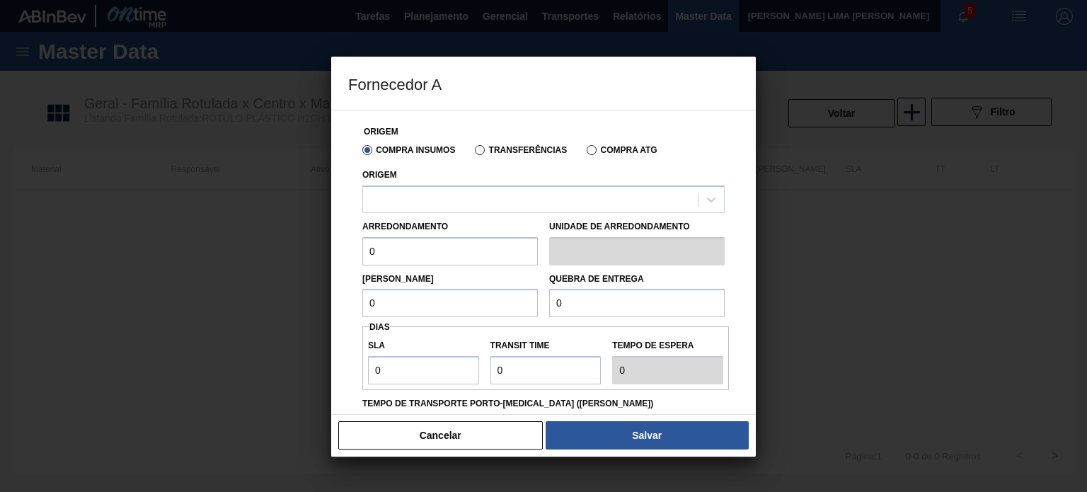
click at [506, 171] on div "Origem" at bounding box center [543, 189] width 362 height 48
click at [507, 186] on div at bounding box center [543, 199] width 362 height 28
click at [503, 138] on div "Compra Insumos Transferências Compra ATG" at bounding box center [544, 149] width 374 height 24
click at [503, 149] on label "Transferências" at bounding box center [521, 150] width 92 height 10
click at [473, 153] on input "Transferências" at bounding box center [473, 153] width 0 height 0
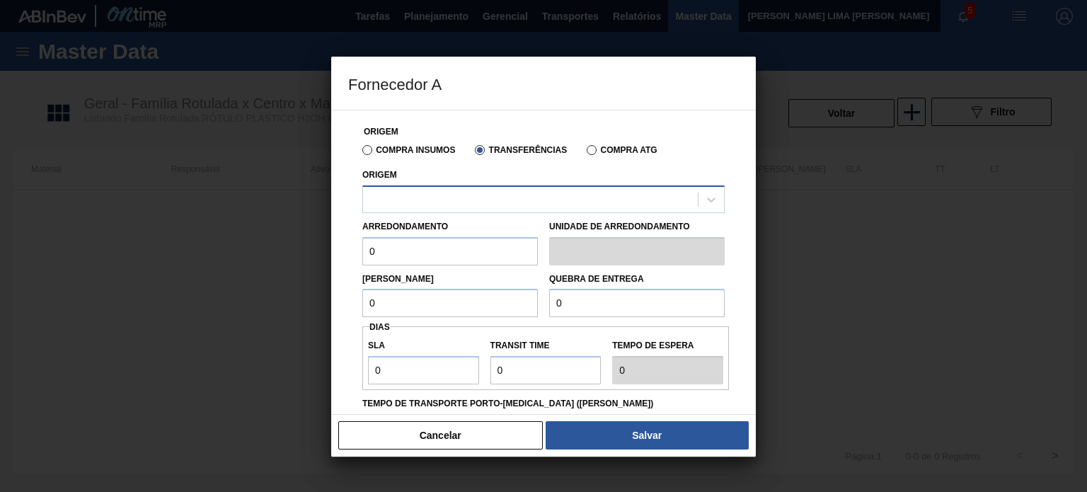
click at [461, 197] on div at bounding box center [530, 199] width 335 height 21
click at [406, 159] on div "Compra Insumos Transferências Compra ATG" at bounding box center [544, 149] width 374 height 24
click at [413, 153] on label "Compra Insumos" at bounding box center [408, 150] width 93 height 10
click at [360, 153] on input "Compra Insumos" at bounding box center [360, 153] width 0 height 0
click at [498, 152] on label "Transferências" at bounding box center [521, 150] width 92 height 10
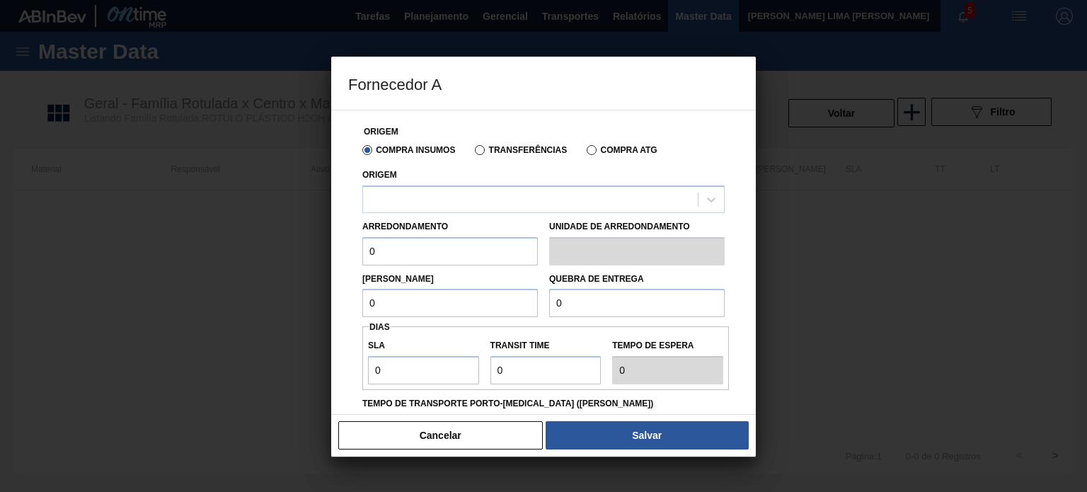
click at [473, 153] on input "Transferências" at bounding box center [473, 153] width 0 height 0
click at [465, 209] on div at bounding box center [530, 199] width 335 height 21
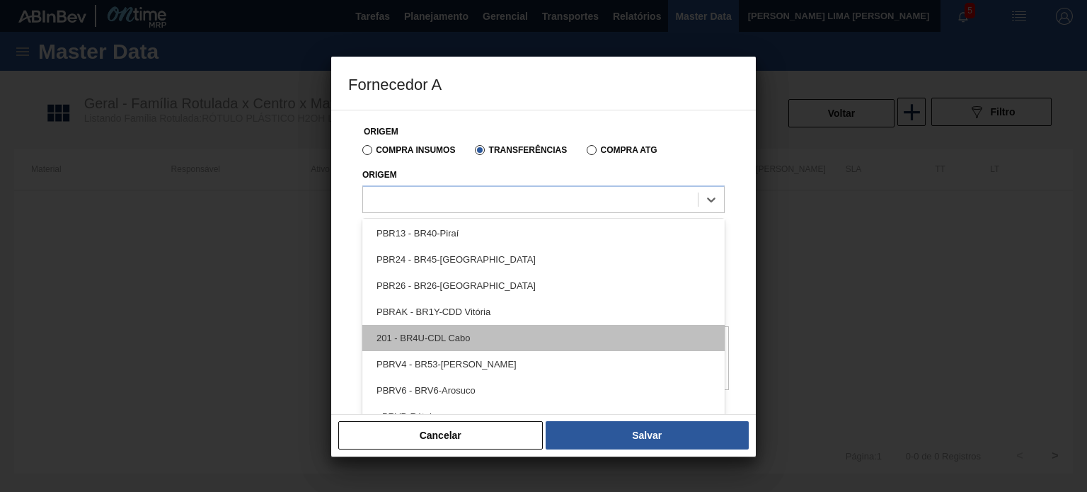
scroll to position [425, 0]
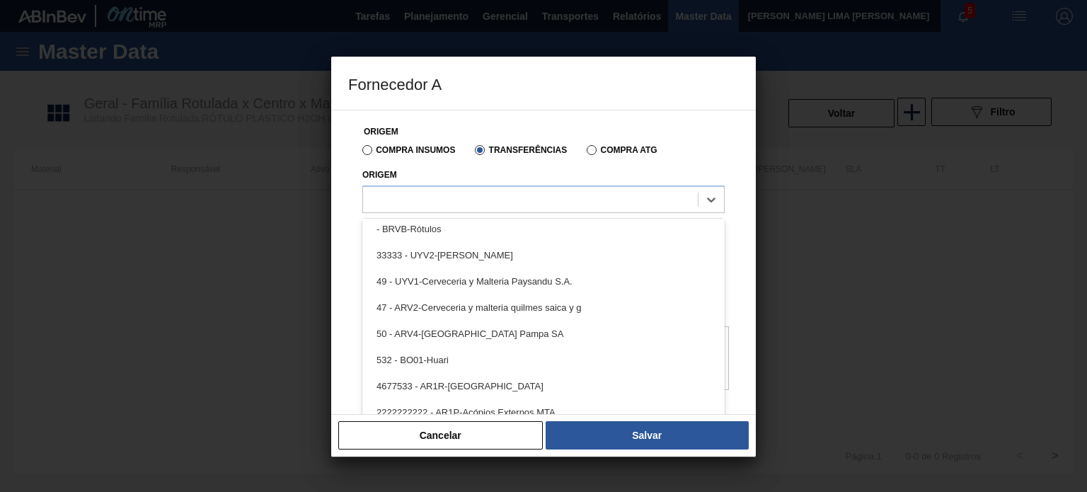
click at [487, 138] on div "Compra Insumos Transferências Compra ATG" at bounding box center [544, 149] width 374 height 24
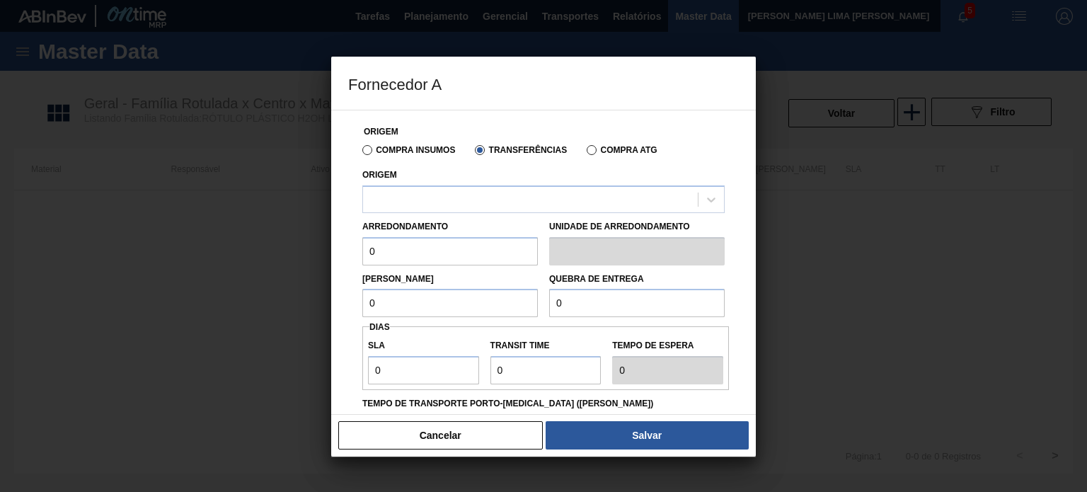
click at [415, 158] on div "Compra Insumos Transferências Compra ATG" at bounding box center [544, 149] width 374 height 24
click at [422, 153] on label "Compra Insumos" at bounding box center [408, 150] width 93 height 10
click at [360, 153] on input "Compra Insumos" at bounding box center [360, 153] width 0 height 0
click at [436, 189] on div at bounding box center [530, 199] width 335 height 21
click at [471, 430] on button "Cancelar" at bounding box center [440, 435] width 205 height 28
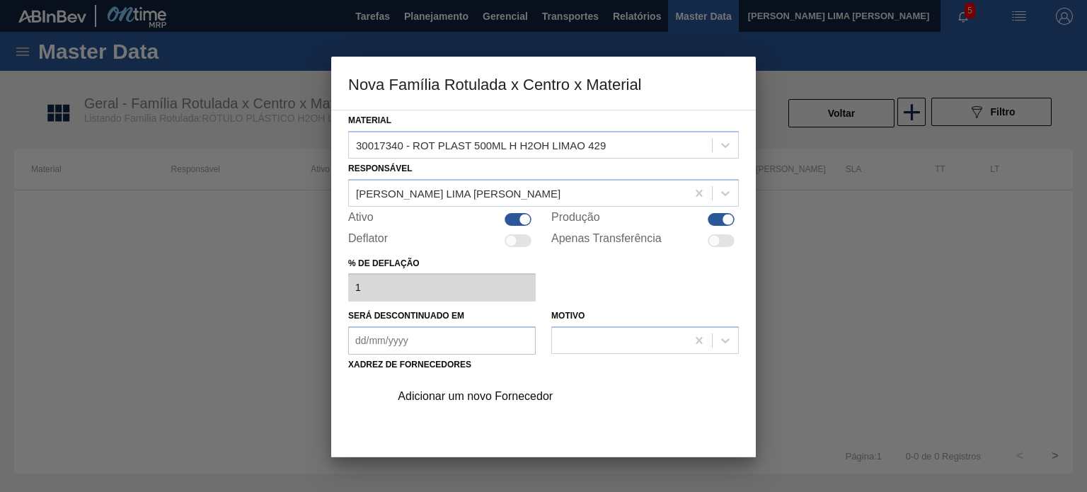
click at [468, 415] on div "Adicionar um novo Fornecedor" at bounding box center [543, 458] width 391 height 166
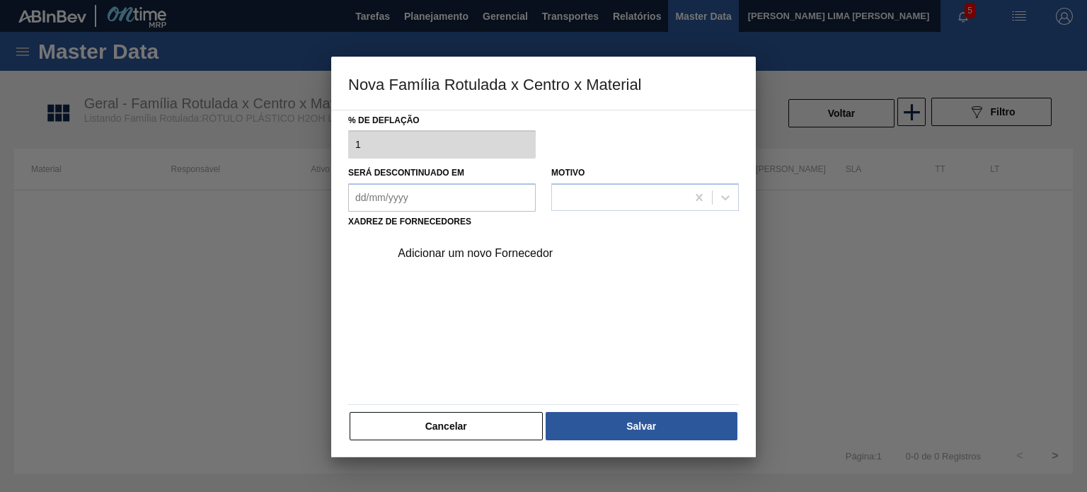
scroll to position [144, 0]
click at [456, 396] on div "Material 30017340 - ROT PLAST 500ML H H2OH LIMAO 429 Responsável MATHEUS FARIA …" at bounding box center [543, 204] width 391 height 474
drag, startPoint x: 459, startPoint y: 413, endPoint x: 458, endPoint y: 420, distance: 7.8
click at [459, 418] on button "Cancelar" at bounding box center [446, 425] width 193 height 28
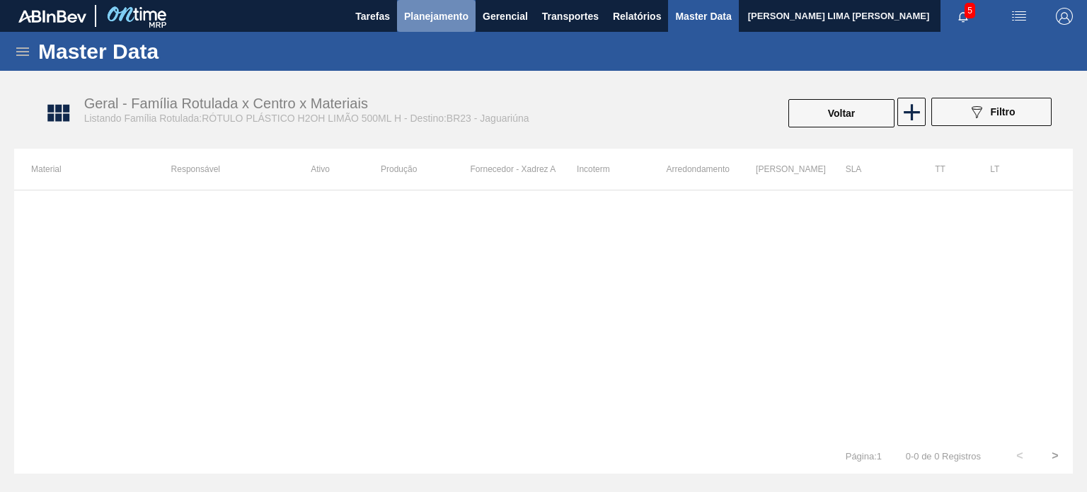
click at [443, 15] on span "Planejamento" at bounding box center [436, 16] width 64 height 17
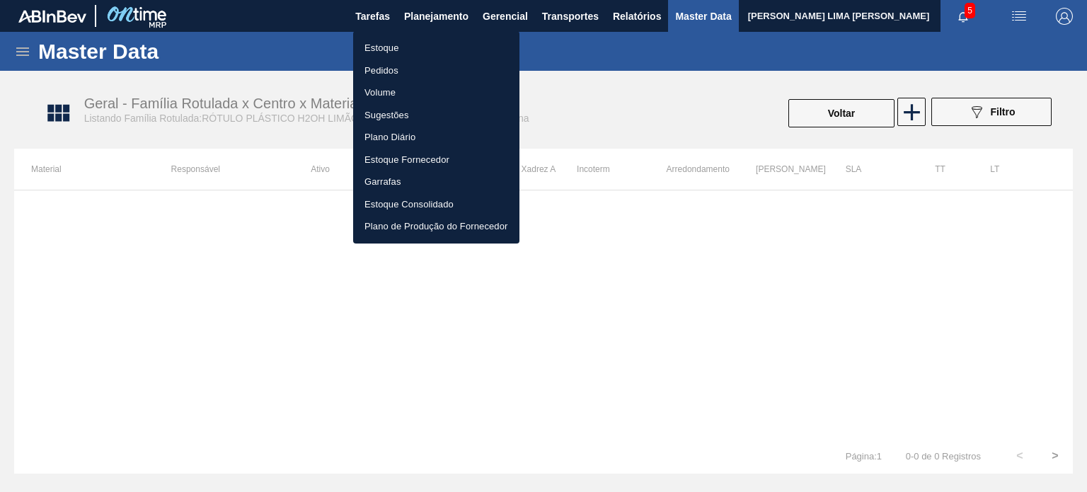
click at [420, 43] on li "Estoque" at bounding box center [436, 48] width 166 height 23
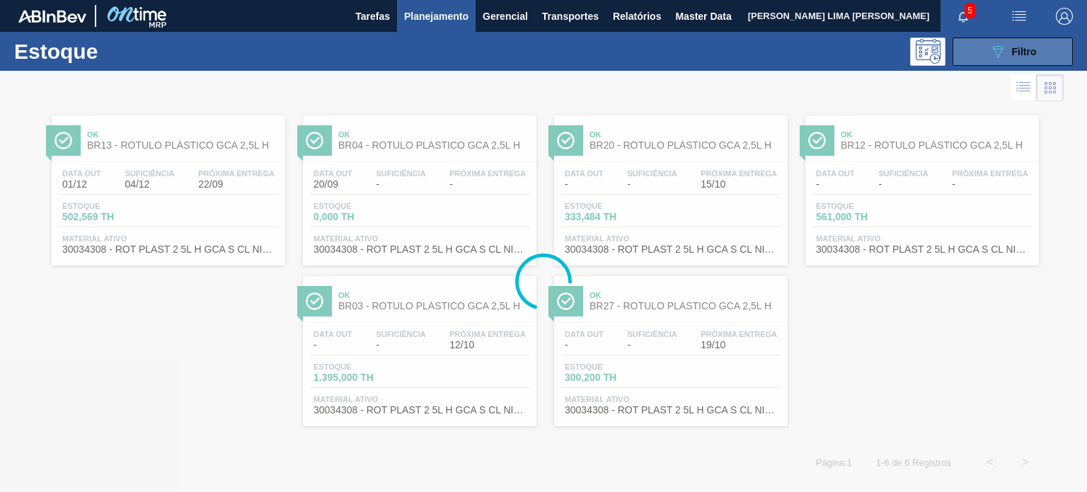
click at [1001, 53] on icon "089F7B8B-B2A5-4AFE-B5C0-19BA573D28AC" at bounding box center [997, 51] width 17 height 17
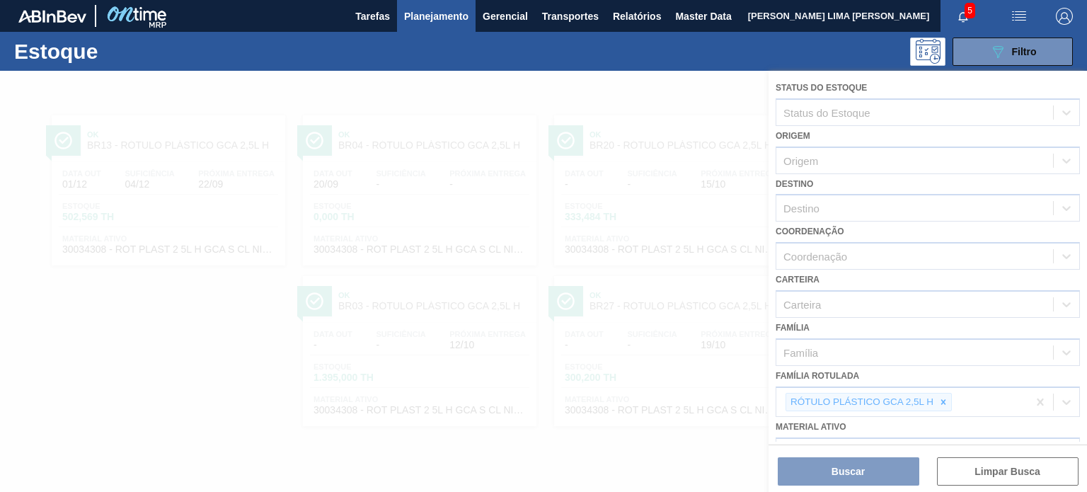
click at [946, 401] on div at bounding box center [543, 281] width 1087 height 421
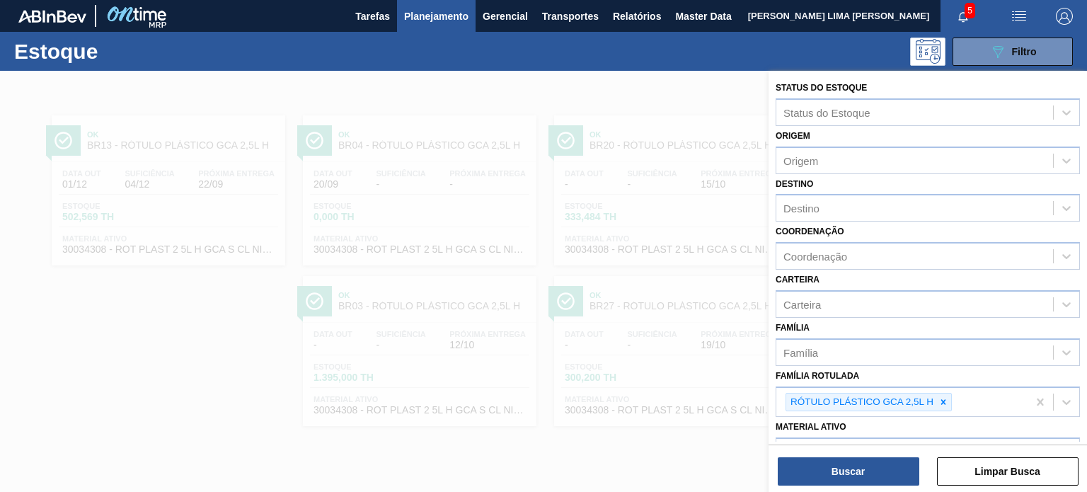
click at [634, 325] on div at bounding box center [543, 317] width 1087 height 492
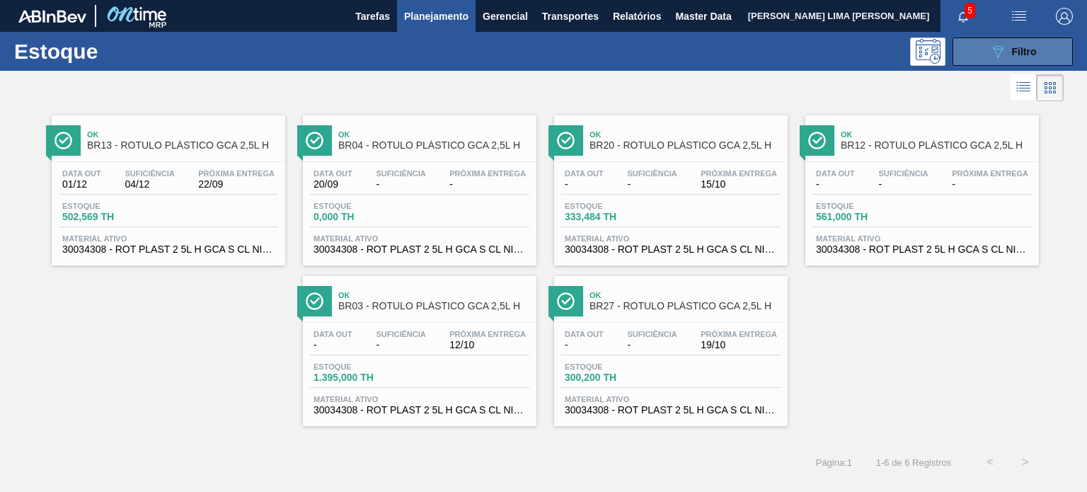
click at [991, 59] on icon "089F7B8B-B2A5-4AFE-B5C0-19BA573D28AC" at bounding box center [997, 51] width 17 height 17
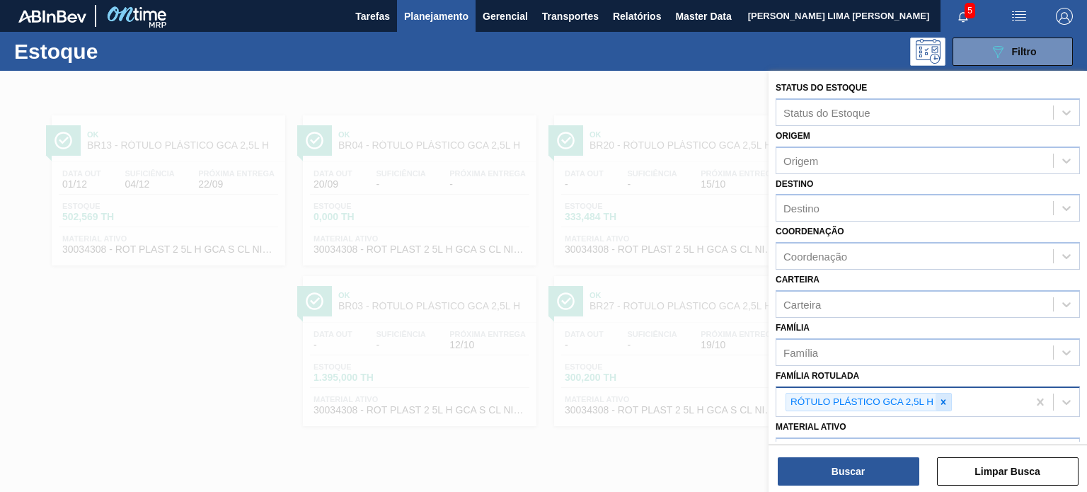
click at [938, 394] on div at bounding box center [944, 403] width 16 height 18
click at [941, 394] on div at bounding box center [944, 403] width 16 height 18
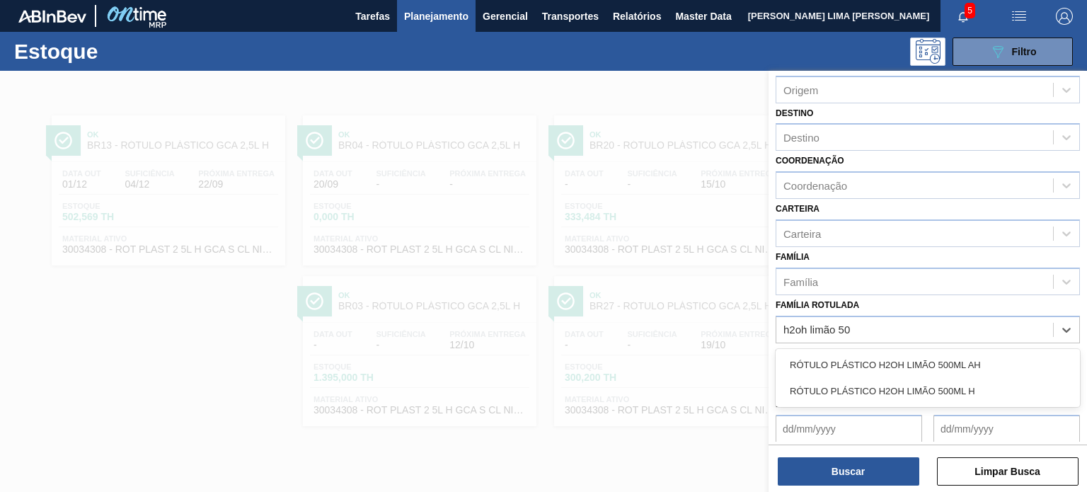
type Rotulada "h2oh limão 500"
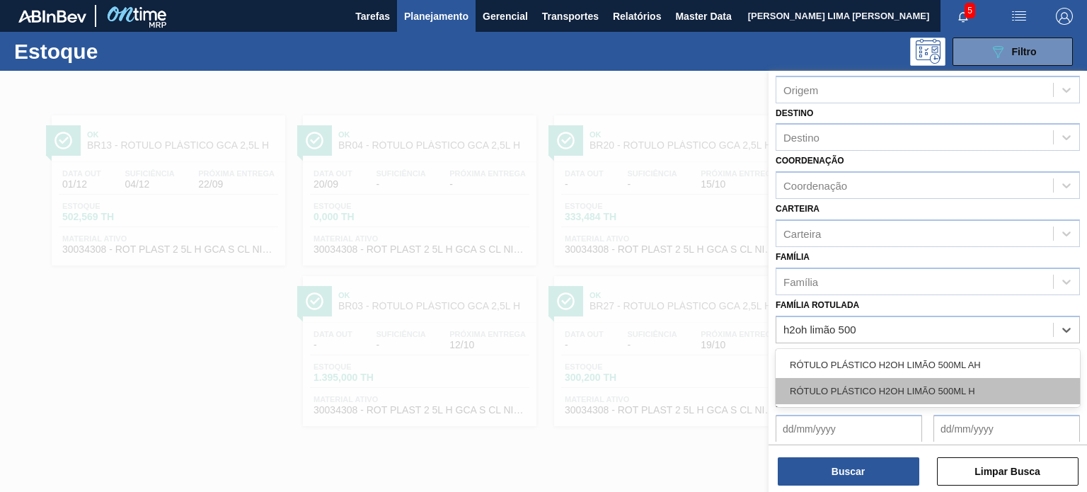
click at [973, 381] on div "RÓTULO PLÁSTICO H2OH LIMÃO 500ML H" at bounding box center [928, 391] width 304 height 26
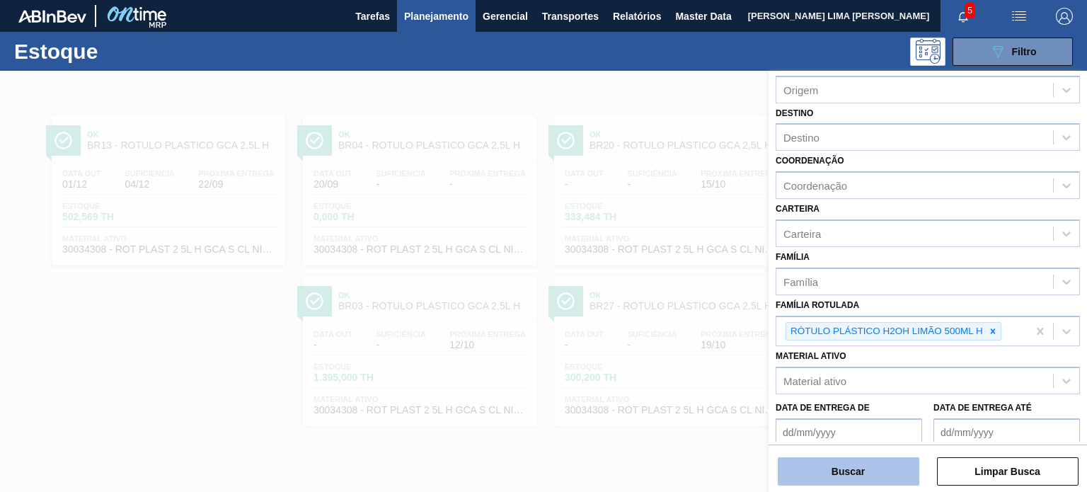
click at [875, 477] on button "Buscar" at bounding box center [849, 471] width 142 height 28
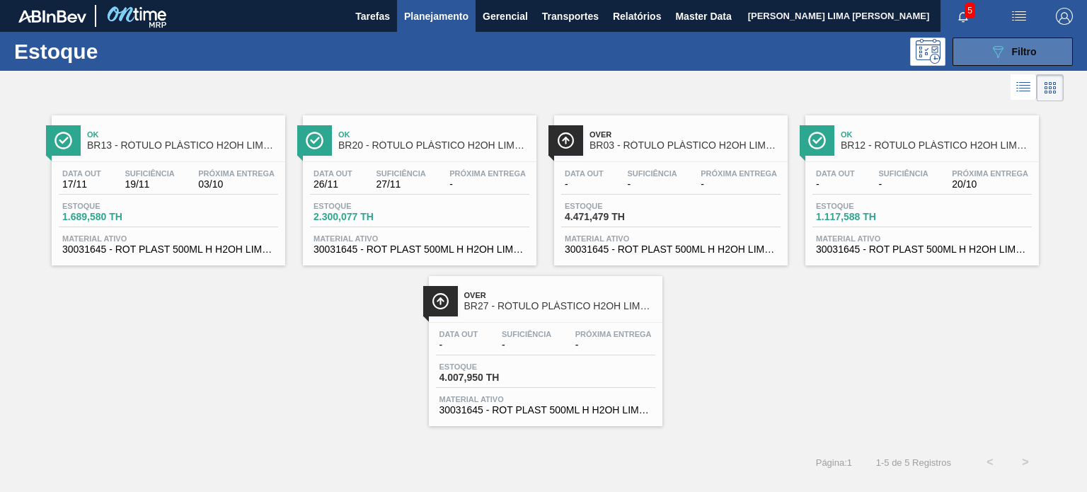
click at [990, 45] on icon "089F7B8B-B2A5-4AFE-B5C0-19BA573D28AC" at bounding box center [997, 51] width 17 height 17
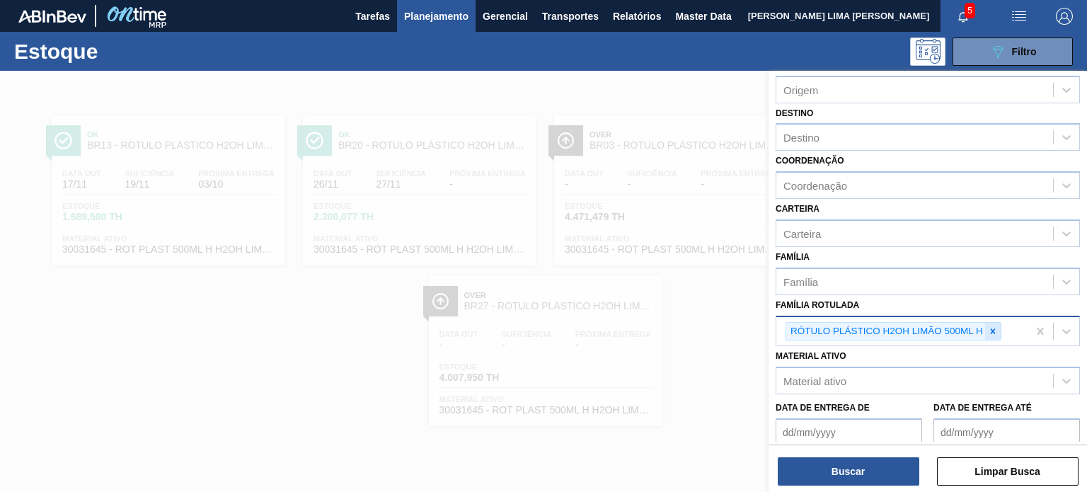
click at [994, 323] on div at bounding box center [993, 332] width 16 height 18
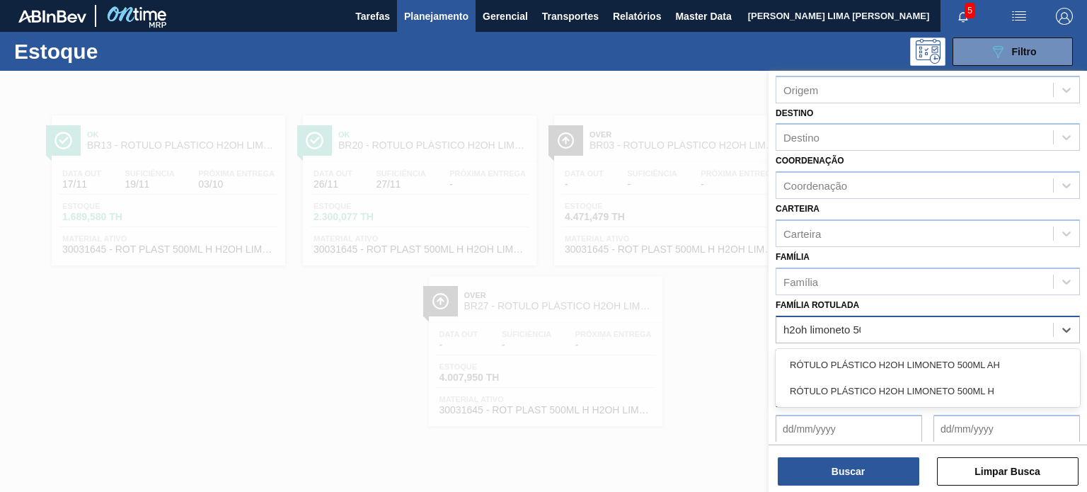
type Rotulada "h2oh limoneto 500"
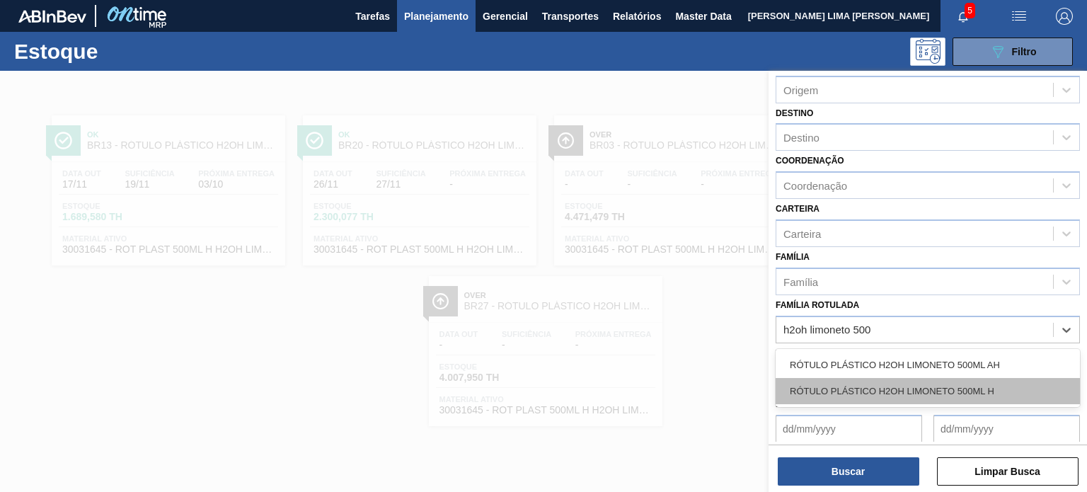
click at [963, 395] on div "RÓTULO PLÁSTICO H2OH LIMONETO 500ML H" at bounding box center [928, 391] width 304 height 26
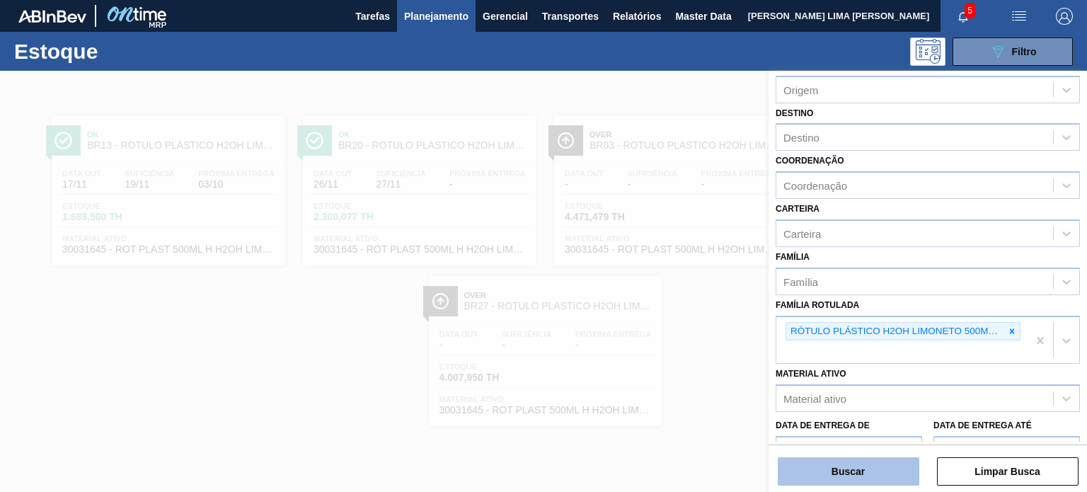
click at [897, 473] on button "Buscar" at bounding box center [849, 471] width 142 height 28
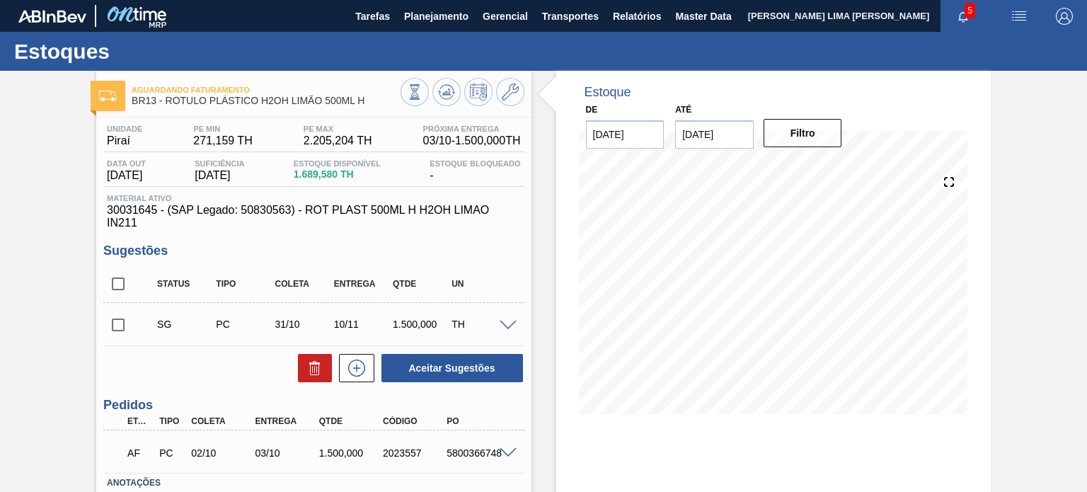
click at [279, 212] on span "30031645 - (SAP Legado: 50830563) - ROT PLAST 500ML H H2OH LIMAO IN211" at bounding box center [313, 216] width 413 height 25
copy span "50830563"
click at [258, 206] on span "30031645 - (SAP Legado: 50830563) - ROT PLAST 500ML H H2OH LIMAO IN211" at bounding box center [313, 216] width 413 height 25
click at [260, 204] on span "30031645 - (SAP Legado: 50830563) - ROT PLAST 500ML H H2OH LIMAO IN211" at bounding box center [313, 216] width 413 height 25
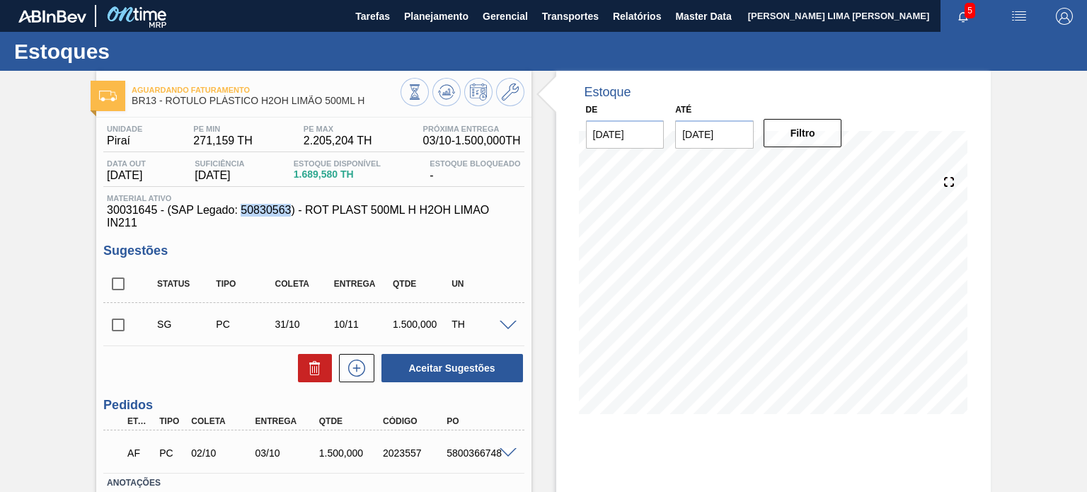
click at [260, 204] on span "30031645 - (SAP Legado: 50830563) - ROT PLAST 500ML H H2OH LIMAO IN211" at bounding box center [313, 216] width 413 height 25
copy span "50830563"
click at [146, 212] on span "30031645 - (SAP Legado: 50830563) - ROT PLAST 500ML H H2OH LIMAO IN211" at bounding box center [313, 216] width 413 height 25
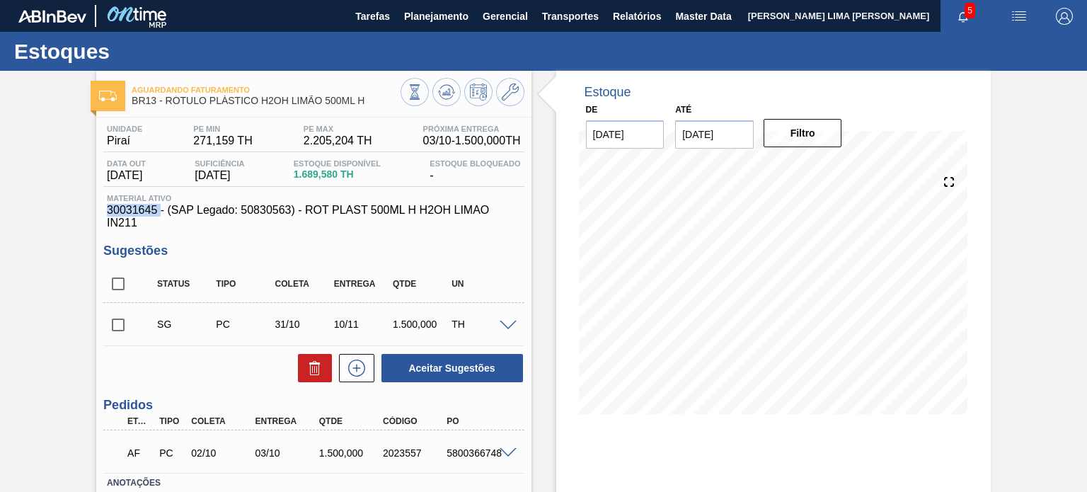
copy span "30031645"
click at [133, 218] on span "30031645 - (SAP Legado: 50830563) - ROT PLAST 500ML H H2OH LIMAO IN211" at bounding box center [313, 216] width 413 height 25
click at [135, 209] on span "30031645 - (SAP Legado: 50830563) - ROT PLAST 500ML H H2OH LIMAO IN211" at bounding box center [313, 216] width 413 height 25
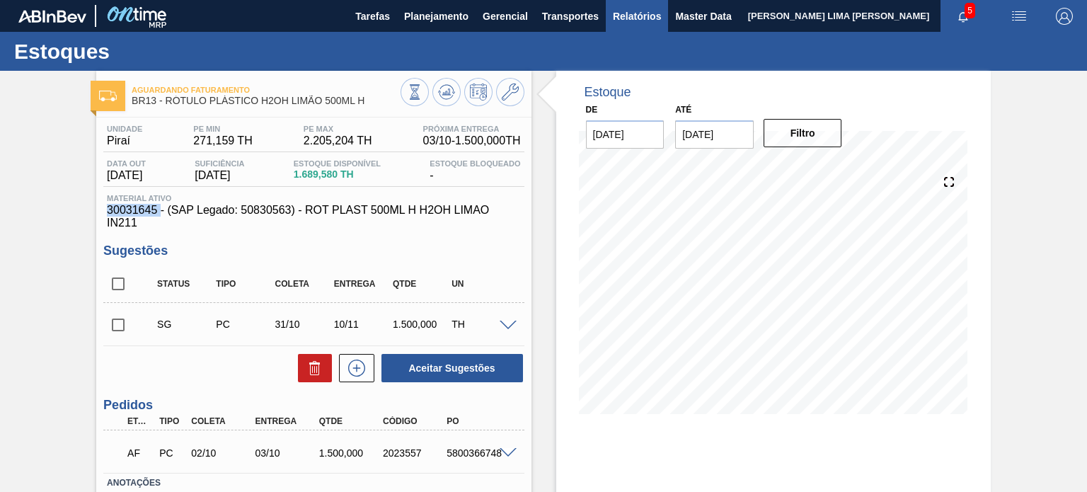
copy span "30031645"
click at [248, 211] on span "30031645 - (SAP Legado: 50830563) - ROT PLAST 500ML H H2OH LIMAO IN211" at bounding box center [313, 216] width 413 height 25
copy span "50830563"
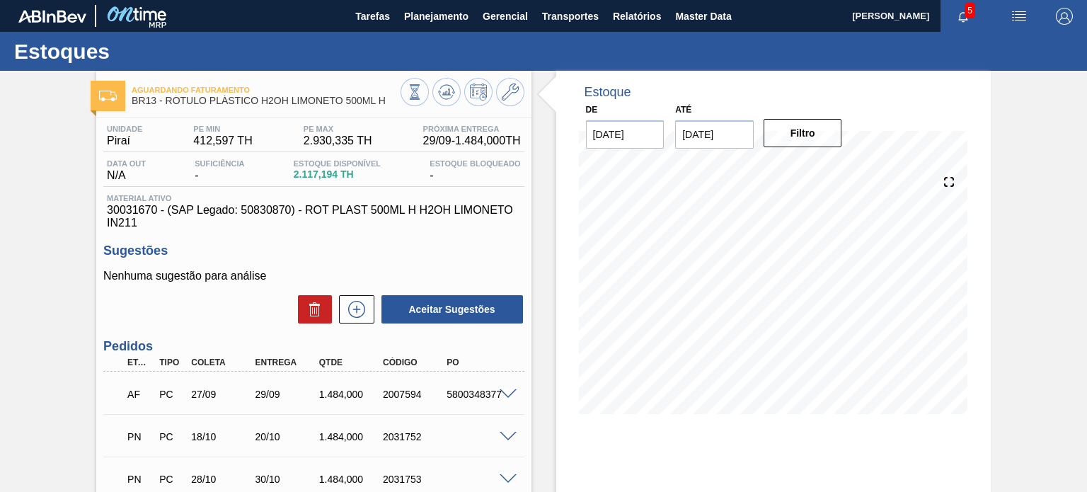
click at [258, 214] on span "30031670 - (SAP Legado: 50830870) - ROT PLAST 500ML H H2OH LIMONETO IN211" at bounding box center [313, 216] width 413 height 25
copy span "50830870"
click at [279, 234] on div "Unidade Piraí PE MIN 412,597 TH PE MAX 2.930,335 TH Próxima Entrega 29/09 - 1.4…" at bounding box center [313, 362] width 435 height 490
click at [269, 211] on span "30031670 - (SAP Legado: 50830870) - ROT PLAST 500ML H H2OH LIMONETO IN211" at bounding box center [313, 216] width 413 height 25
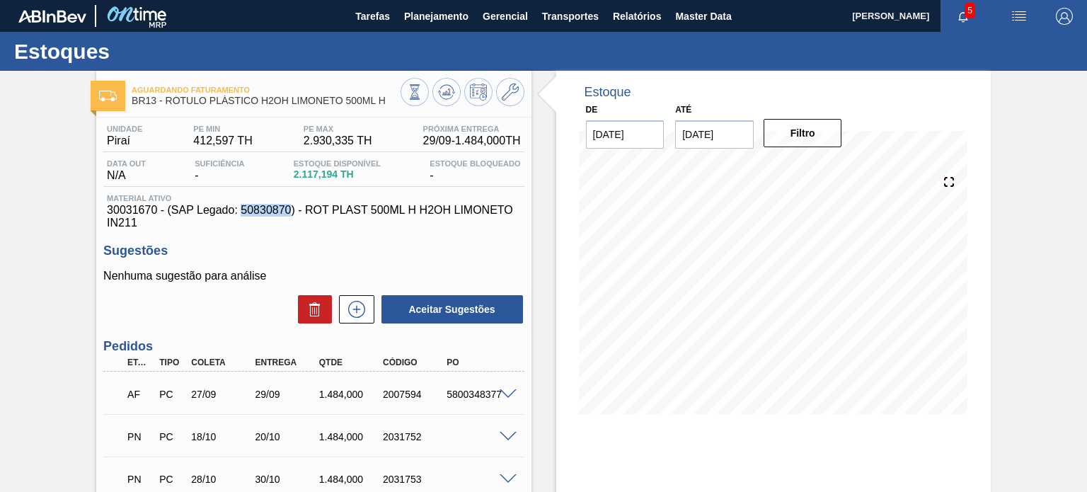
click at [269, 211] on span "30031670 - (SAP Legado: 50830870) - ROT PLAST 500ML H H2OH LIMONETO IN211" at bounding box center [313, 216] width 413 height 25
copy span "50830870"
click at [280, 211] on span "30031670 - (SAP Legado: 50830870) - ROT PLAST 500ML H H2OH LIMONETO IN211" at bounding box center [313, 216] width 413 height 25
click at [151, 211] on span "30031670 - (SAP Legado: 50830870) - ROT PLAST 500ML H H2OH LIMONETO IN211" at bounding box center [313, 216] width 413 height 25
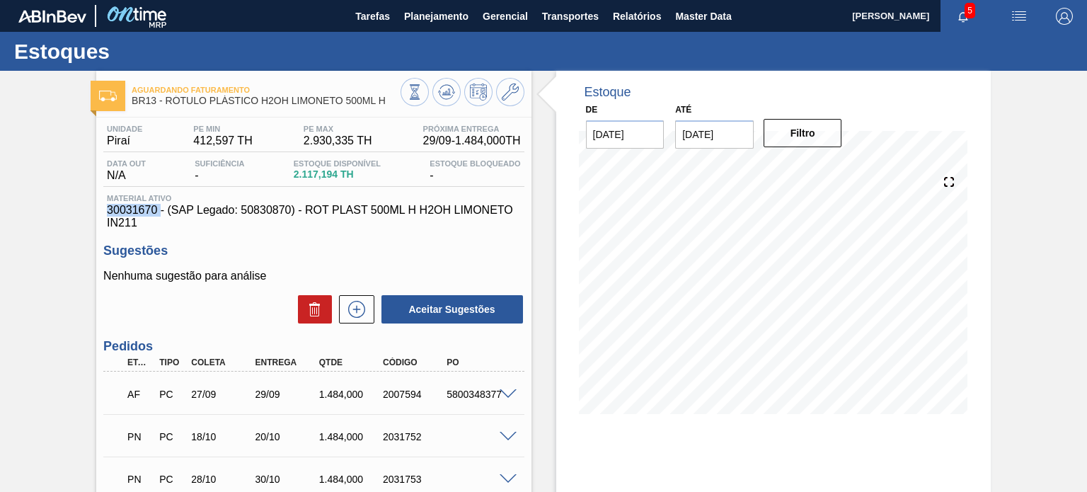
click at [151, 211] on span "30031670 - (SAP Legado: 50830870) - ROT PLAST 500ML H H2OH LIMONETO IN211" at bounding box center [313, 216] width 413 height 25
copy span "30031670"
click at [255, 214] on span "30031670 - (SAP Legado: 50830870) - ROT PLAST 500ML H H2OH LIMONETO IN211" at bounding box center [313, 216] width 413 height 25
copy span "50830870"
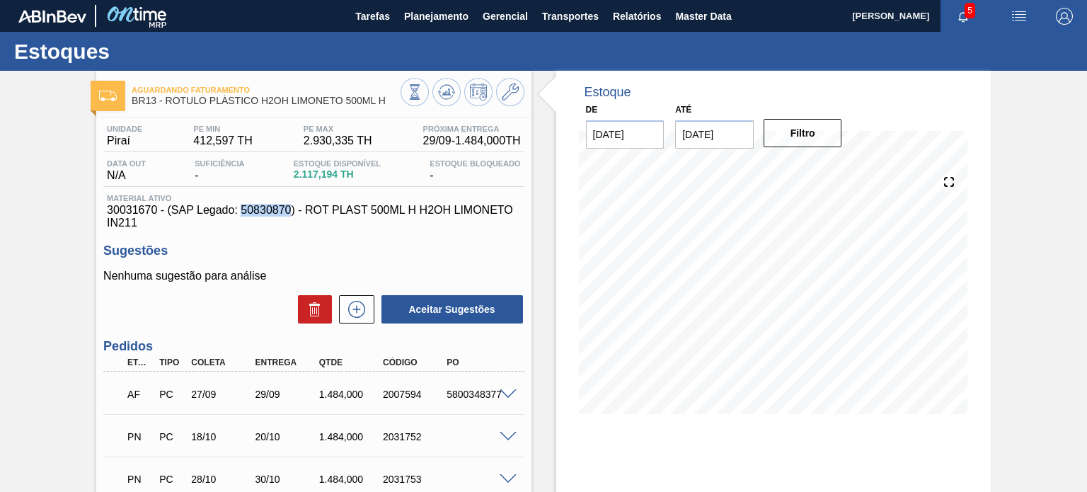
click at [272, 207] on span "30031670 - (SAP Legado: 50830870) - ROT PLAST 500ML H H2OH LIMONETO IN211" at bounding box center [313, 216] width 413 height 25
drag, startPoint x: 306, startPoint y: 208, endPoint x: 320, endPoint y: 220, distance: 18.6
click at [320, 220] on span "30031670 - (SAP Legado: 50830870) - ROT PLAST 500ML H H2OH LIMONETO IN211" at bounding box center [313, 216] width 413 height 25
copy span "ROT PLAST 500ML H H2OH LIMONETO IN211"
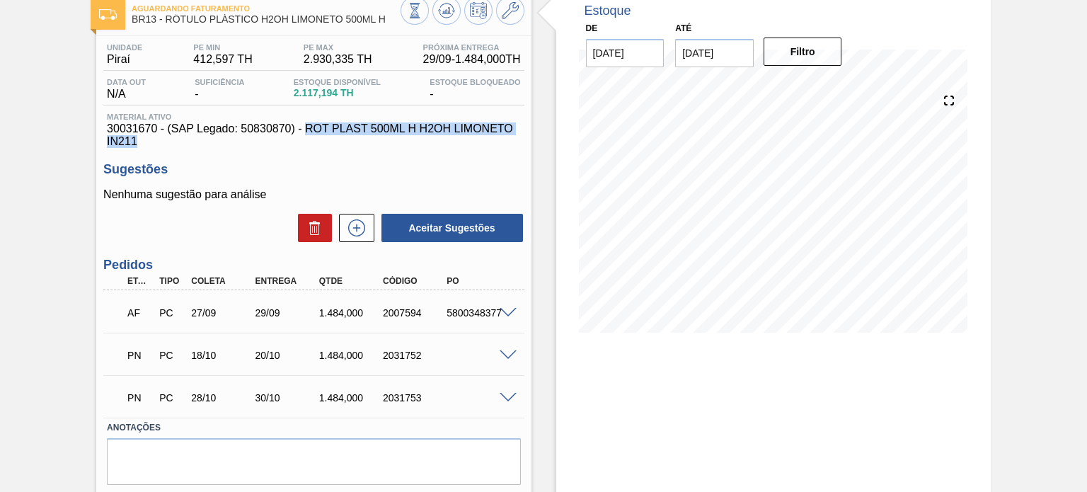
scroll to position [123, 0]
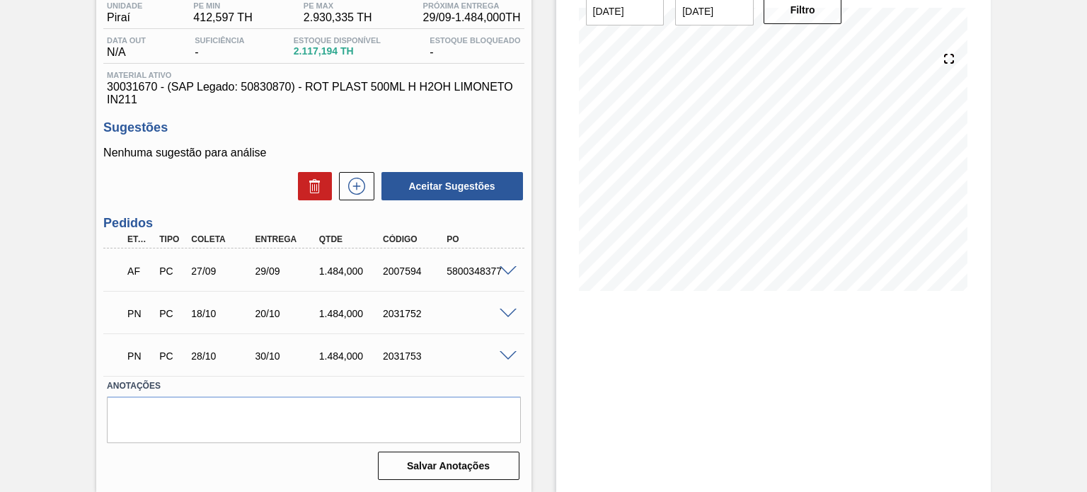
click at [466, 268] on div "5800348377" at bounding box center [478, 270] width 70 height 11
copy div "5800348377"
